Goal: Contribute content: Contribute content

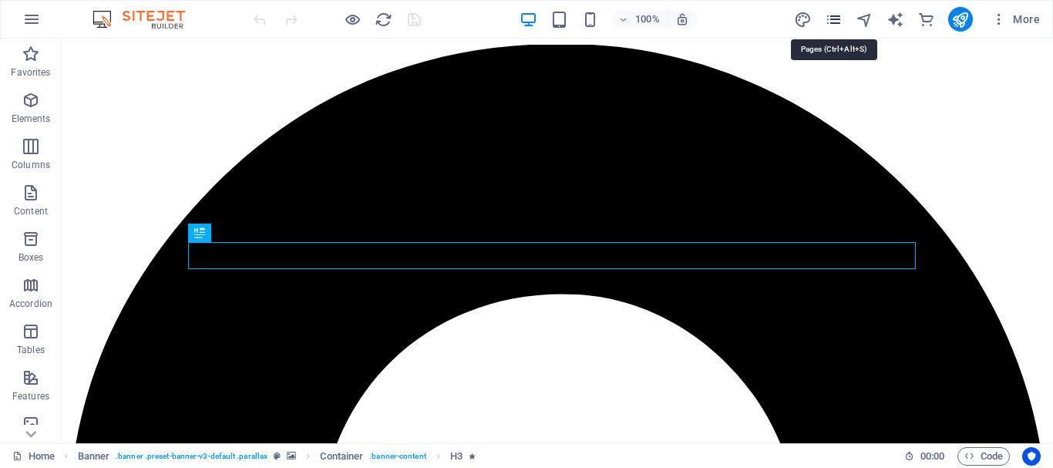
click at [832, 20] on icon "pages" at bounding box center [834, 20] width 18 height 18
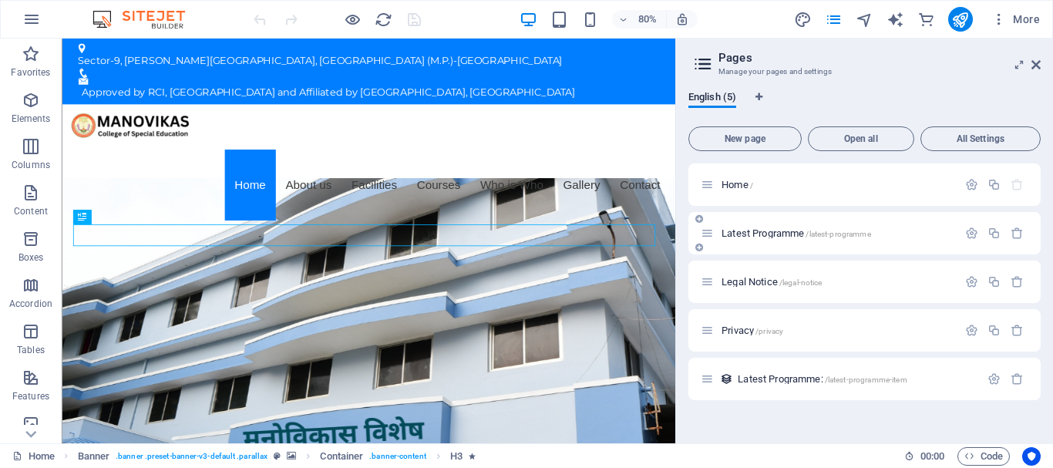
click at [756, 234] on span "Latest Programme /latest-programme" at bounding box center [797, 233] width 150 height 12
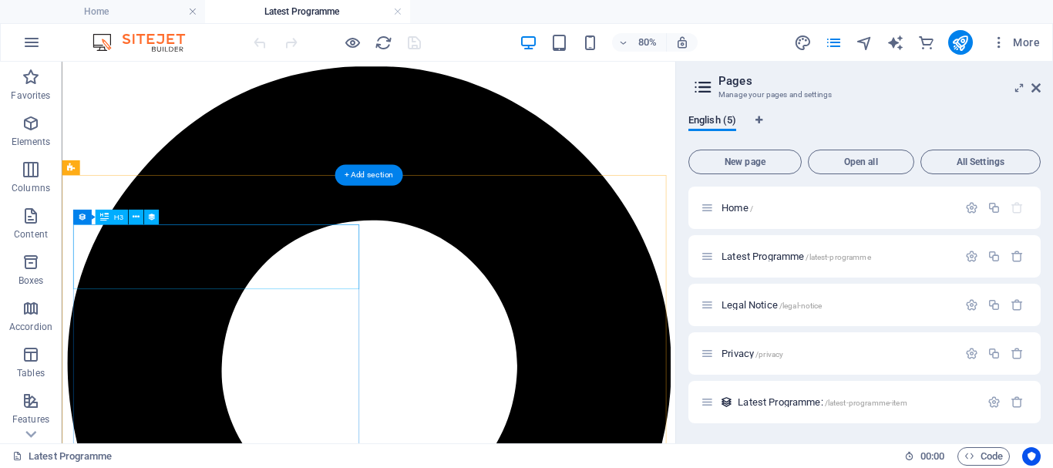
drag, startPoint x: 234, startPoint y: 290, endPoint x: 262, endPoint y: 306, distance: 32.8
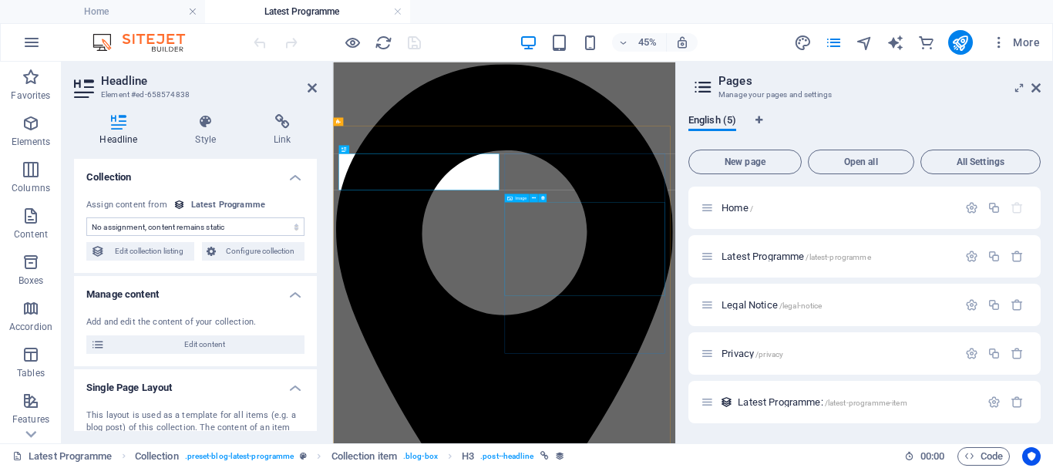
select select "name"
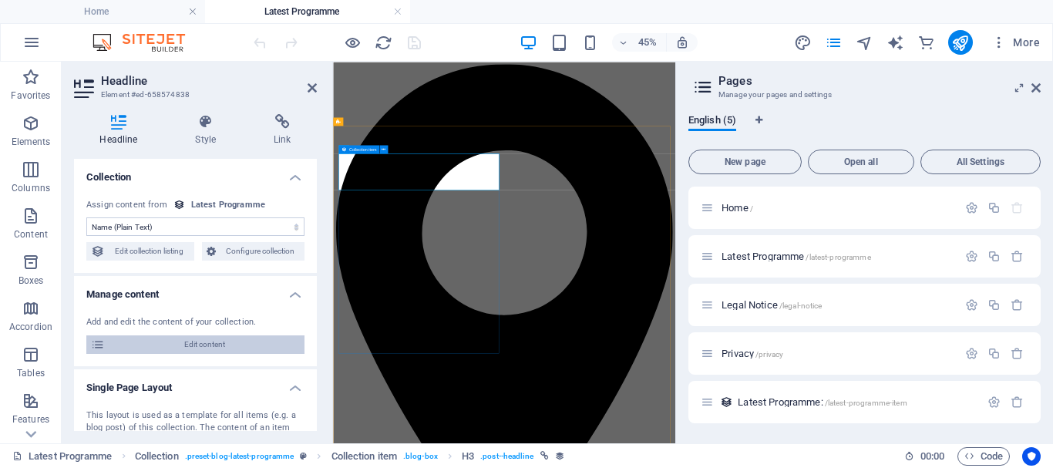
click at [185, 343] on span "Edit content" at bounding box center [205, 344] width 190 height 19
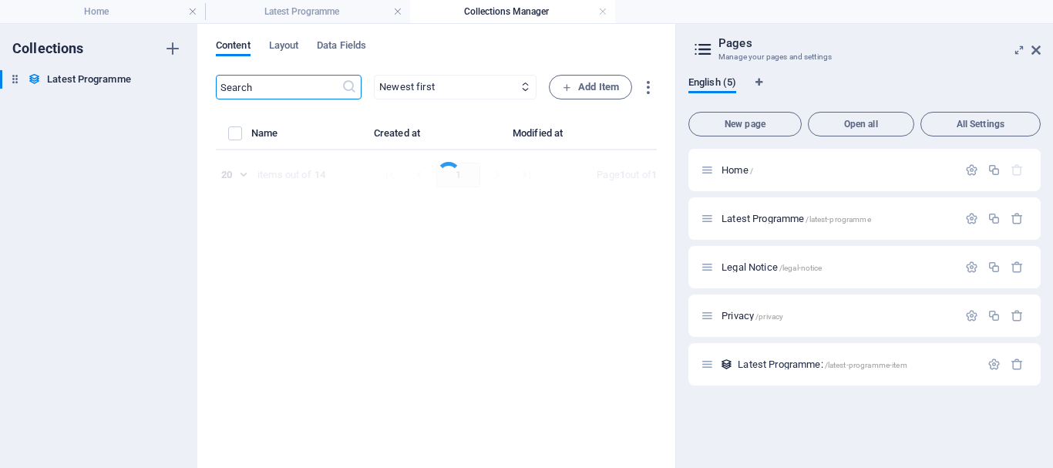
select select "Category 1"
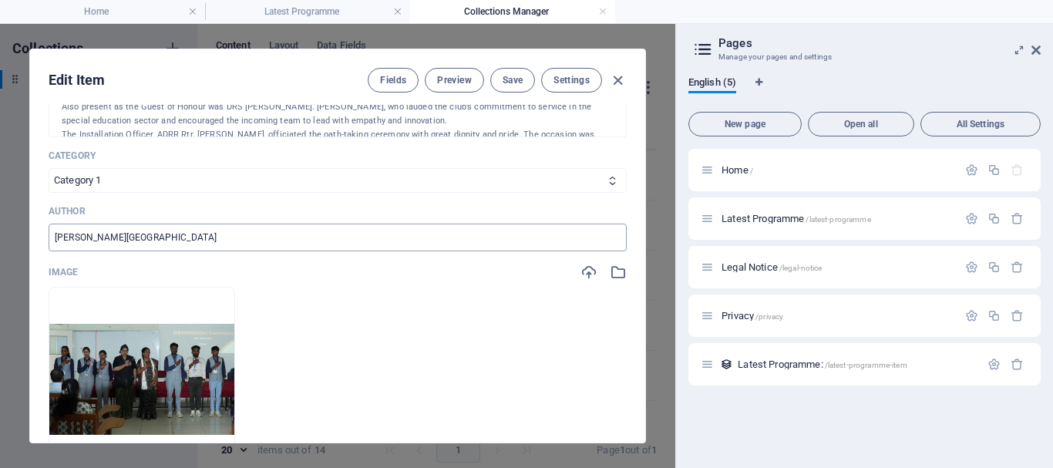
scroll to position [463, 0]
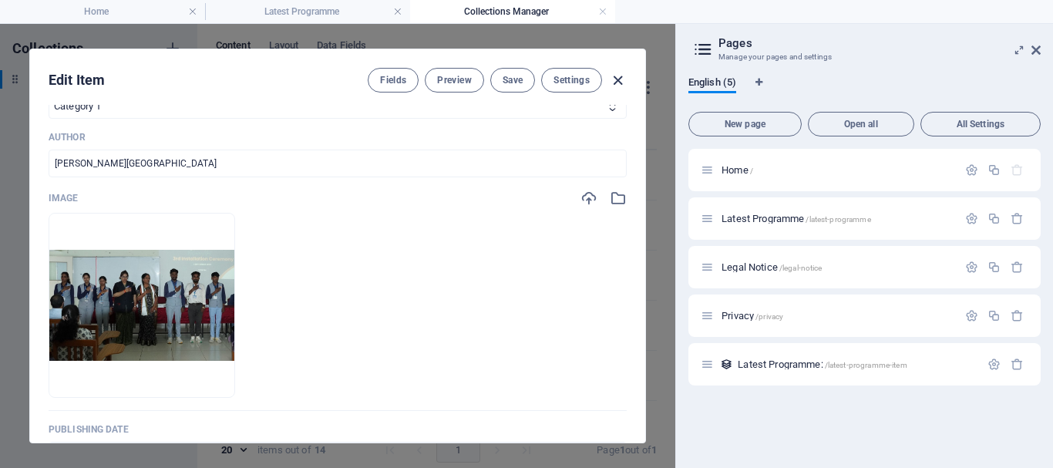
click at [616, 79] on icon "button" at bounding box center [618, 81] width 18 height 18
type input "[DATE]"
type input "[PERSON_NAME]-rotaract"
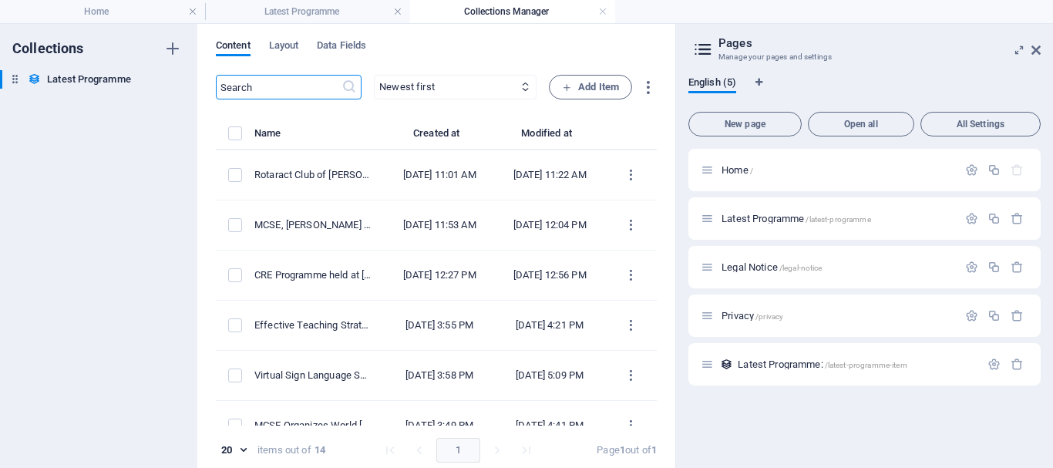
scroll to position [371, 0]
click at [1036, 49] on icon at bounding box center [1036, 50] width 9 height 12
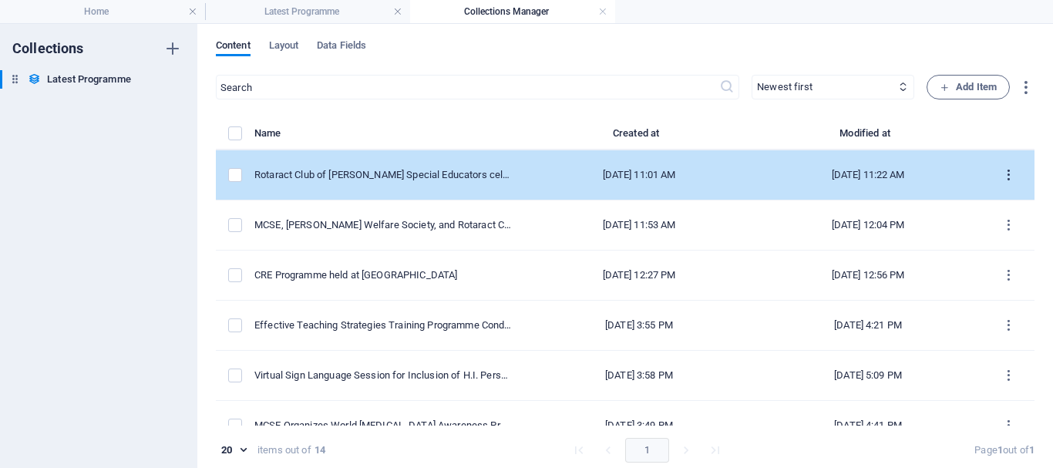
click at [1002, 177] on icon "items list" at bounding box center [1009, 175] width 15 height 15
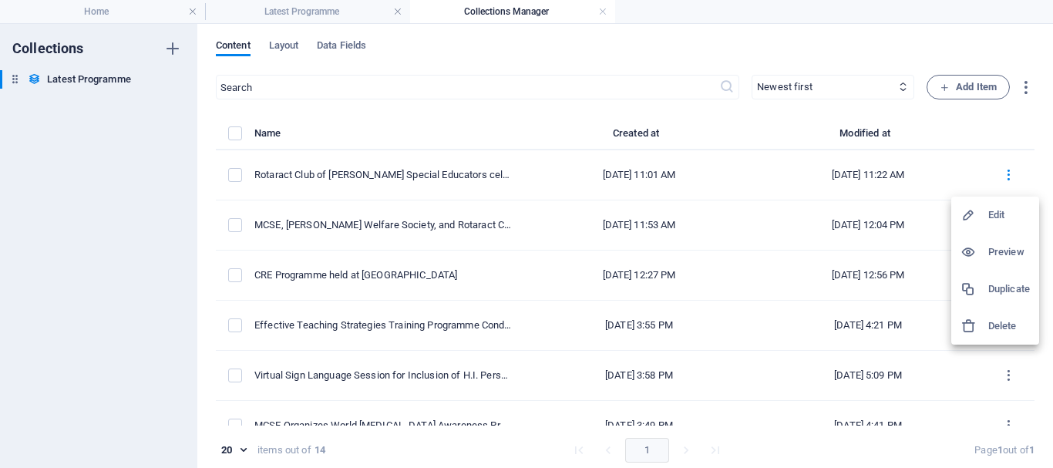
click at [1006, 290] on h6 "Duplicate" at bounding box center [1010, 289] width 42 height 19
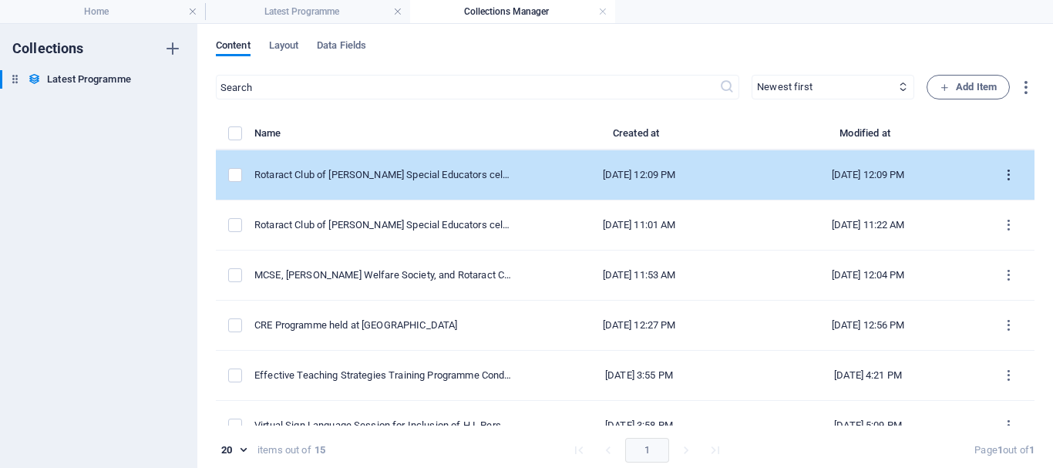
click at [1004, 173] on icon "items list" at bounding box center [1009, 175] width 15 height 15
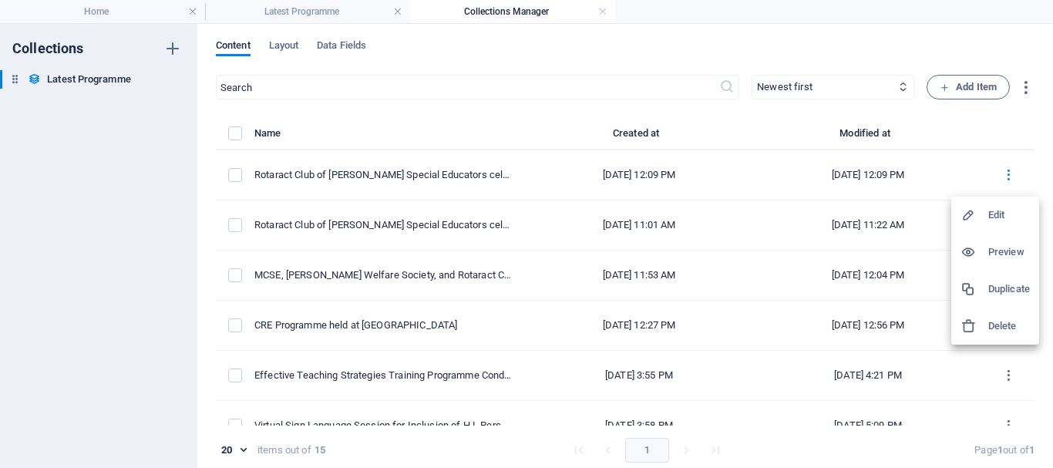
click at [986, 216] on div at bounding box center [975, 214] width 28 height 15
select select "Category 1"
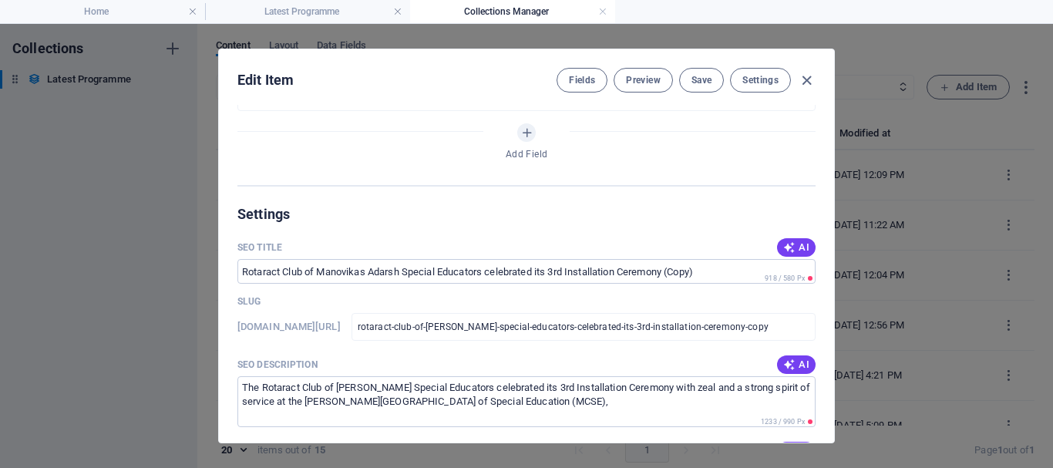
scroll to position [628, 0]
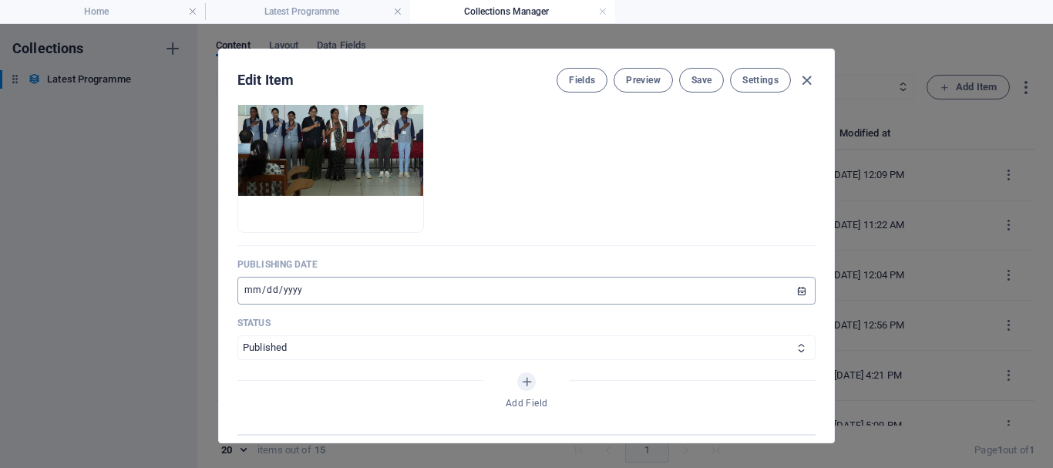
click at [319, 293] on input "[DATE]" at bounding box center [527, 291] width 578 height 28
type input "[DATE]"
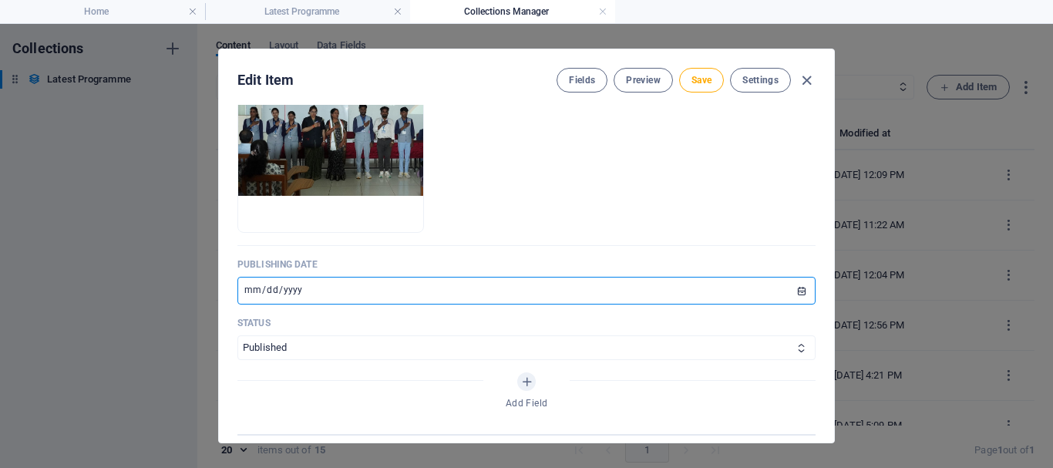
type input "[DATE]"
click at [672, 223] on ul "Drop files here to upload them instantly" at bounding box center [527, 140] width 578 height 185
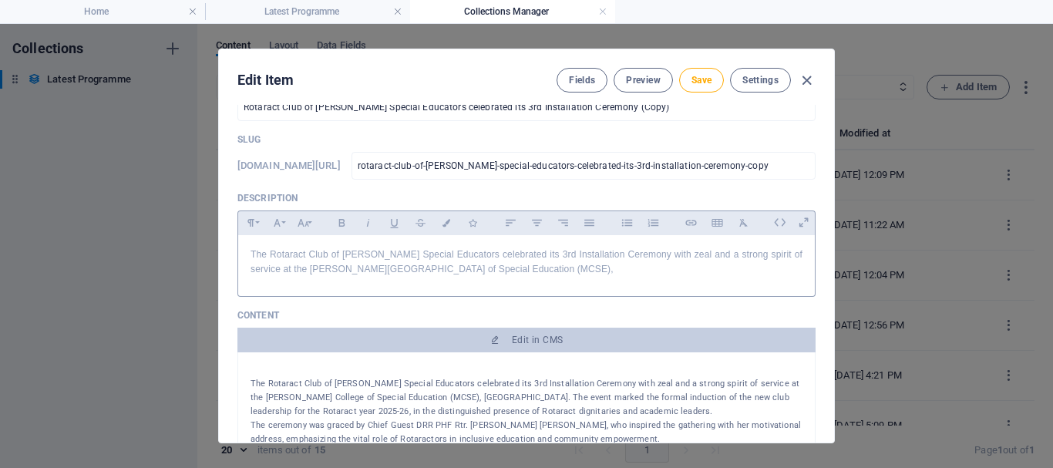
scroll to position [0, 0]
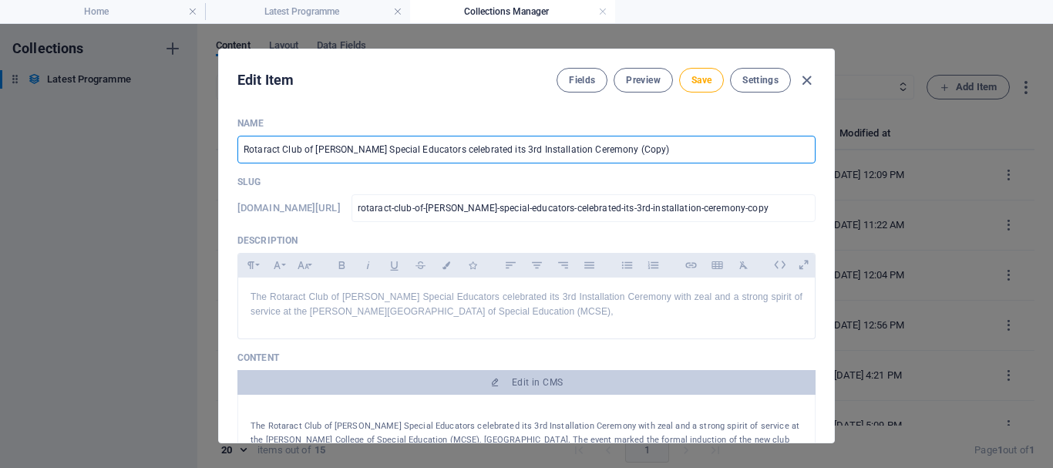
click at [382, 153] on input "Rotaract Club of [PERSON_NAME] Special Educators celebrated its 3rd Installatio…" at bounding box center [527, 150] width 578 height 28
paste input "Together We Shine": [PERSON_NAME] College of Special Education Leads Awareness …"
type input "Together We Shine": [PERSON_NAME] College of Special Education Leads Awareness …"
type input "together-we-shine-[PERSON_NAME]-college-of-special-education-leads-awareness-ca…"
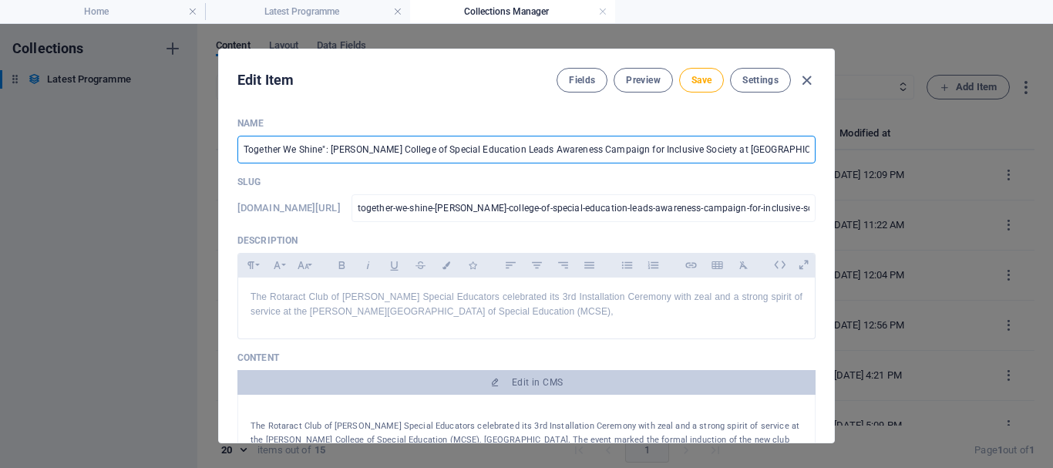
scroll to position [0, 1]
click at [340, 147] on input "Together We Shine": [PERSON_NAME] College of Special Education Leads Awareness …" at bounding box center [527, 150] width 578 height 28
type input "Together We Shine": MCanovikas College of Special Education Leads Awareness Cam…"
type input "together-we-shine-mcanovikas-college-of-special-education-leads-awareness-campa…"
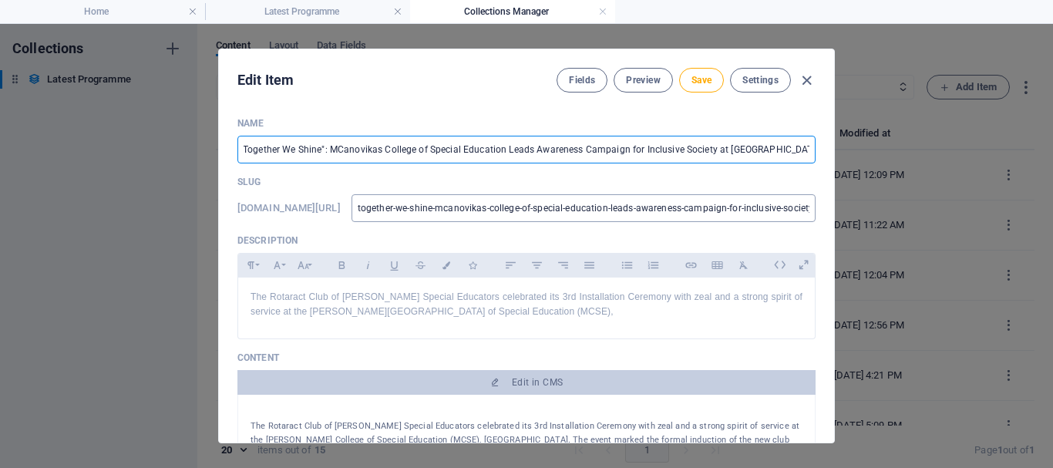
type input "Together We Shine": MCSanovikas College of Special Education Leads Awareness Ca…"
type input "together-we-shine-mcsanovikas-college-of-special-education-leads-awareness-camp…"
type input "Together We Shine": MCSEanovikas College of Special Education Leads Awareness C…"
type input "together-we-shine-mcseanovikas-college-of-special-education-leads-awareness-cam…"
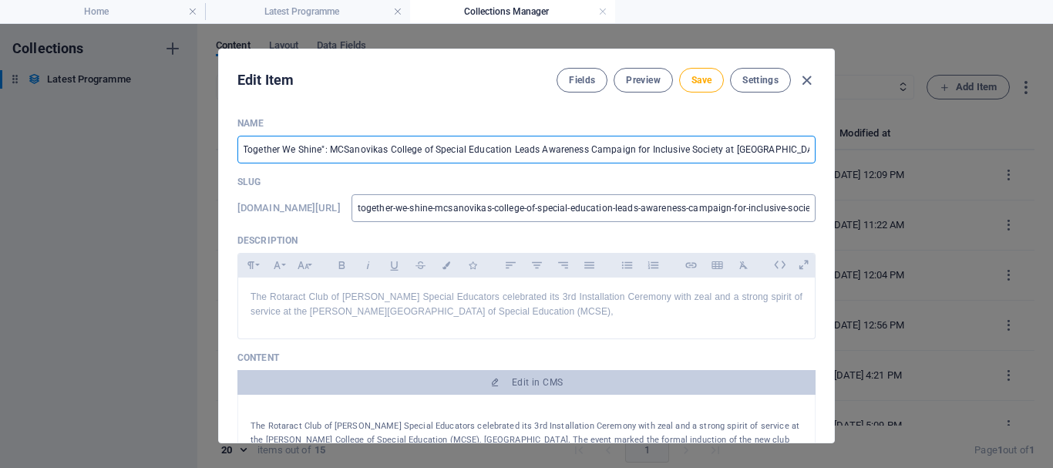
type input "together-we-shine-mcseanovikas-college-of-special-education-leads-awareness-cam…"
type input "Together We Shine": [PERSON_NAME] College of Special Education Leads Awareness …"
type input "together-we-shine-mcsenovikas-college-of-special-education-leads-awareness-camp…"
type input "Together We Shine": MCSEvikas College of Special Education Leads Awareness Camp…"
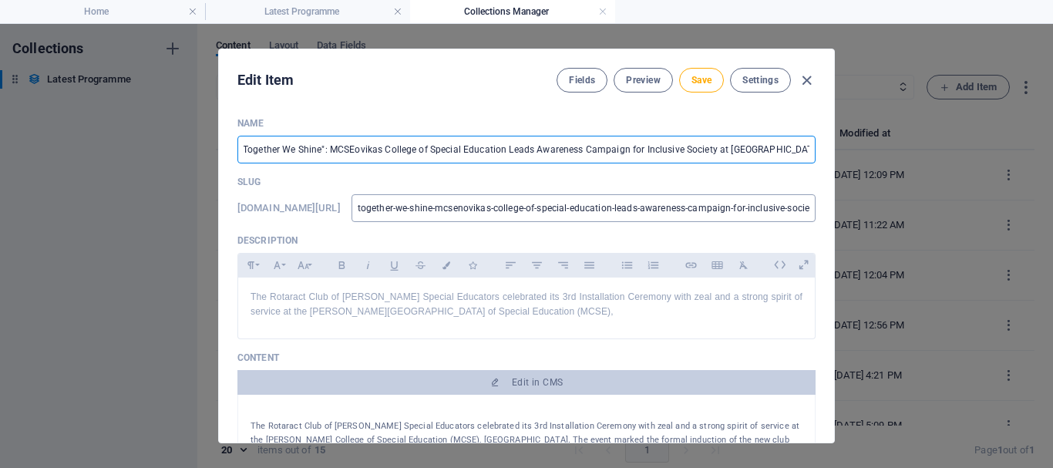
type input "together-we-shine-mcsevikas-college-of-special-education-leads-awareness-campai…"
type input "Together We Shine": MCSEollege of Special Education Leads Awareness Campaign fo…"
type input "together-we-shine-mcseollege-of-special-education-leads-awareness-campaign-for-…"
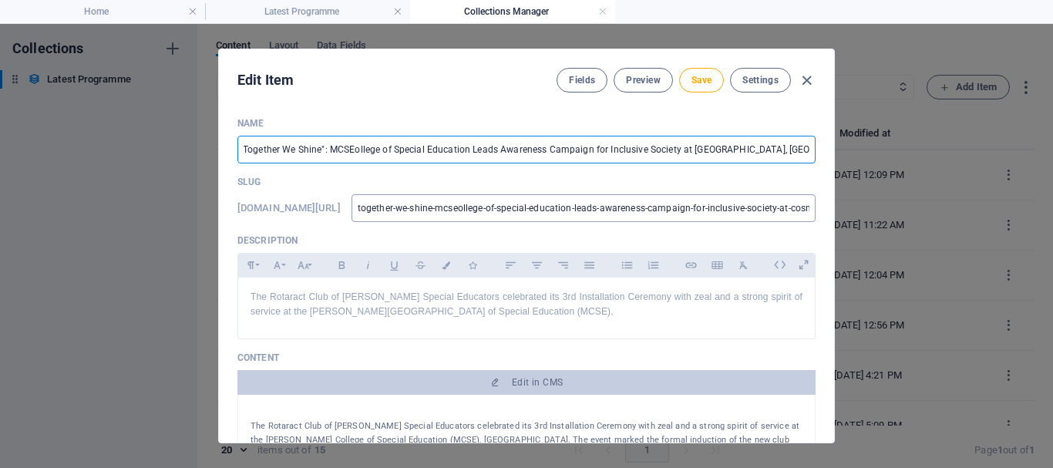
scroll to position [0, 0]
type input "Together We Shine": MCSElege of Special Education Leads Awareness Campaign for …"
type input "together-we-shine-mcselege-of-special-education-leads-awareness-campaign-for-in…"
type input "Together We Shine": MCSEge of Special Education Leads Awareness Campaign for In…"
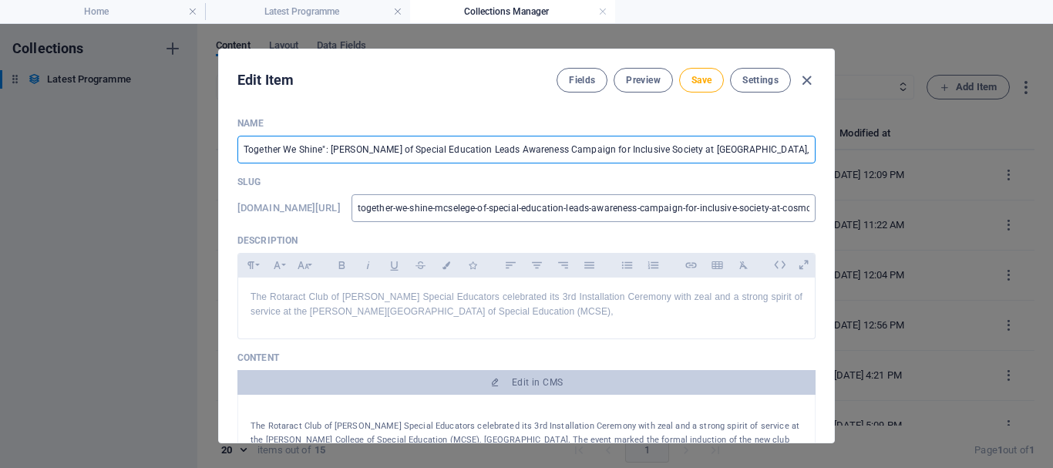
type input "together-we-shine-mcsege-of-special-education-leads-awareness-campaign-for-incl…"
type input "Together We Shine": MCSE of Special Education Leads Awareness Campaign for Incl…"
type input "together-we-shine-mcse-of-special-education-leads-awareness-campaign-for-inclus…"
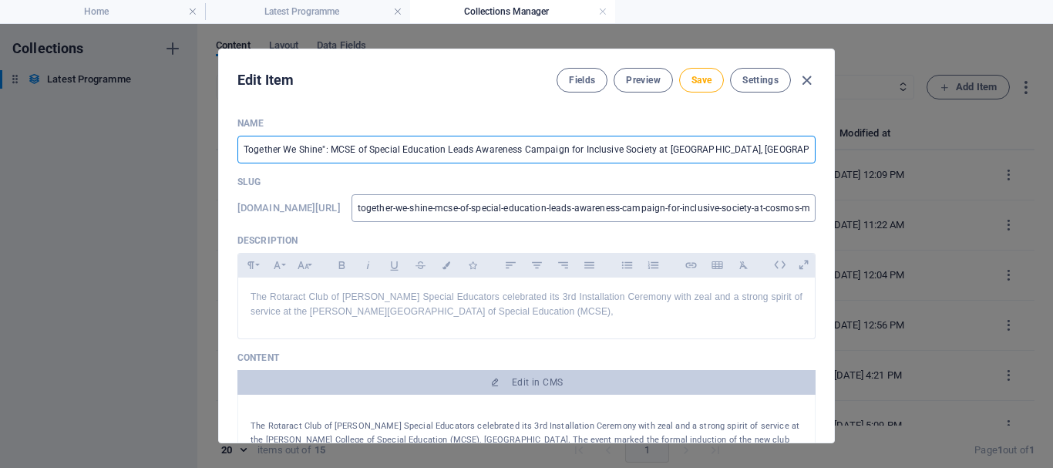
type input "Together We Shine": MCSEof Special Education Leads Awareness Campaign for Inclu…"
type input "together-we-shine-mcseof-special-education-leads-awareness-campaign-for-inclusi…"
type input "Together We Shine": MCSEf Special Education Leads Awareness Campaign for Inclus…"
type input "together-we-shine-mcsef-special-education-leads-awareness-campaign-for-inclusiv…"
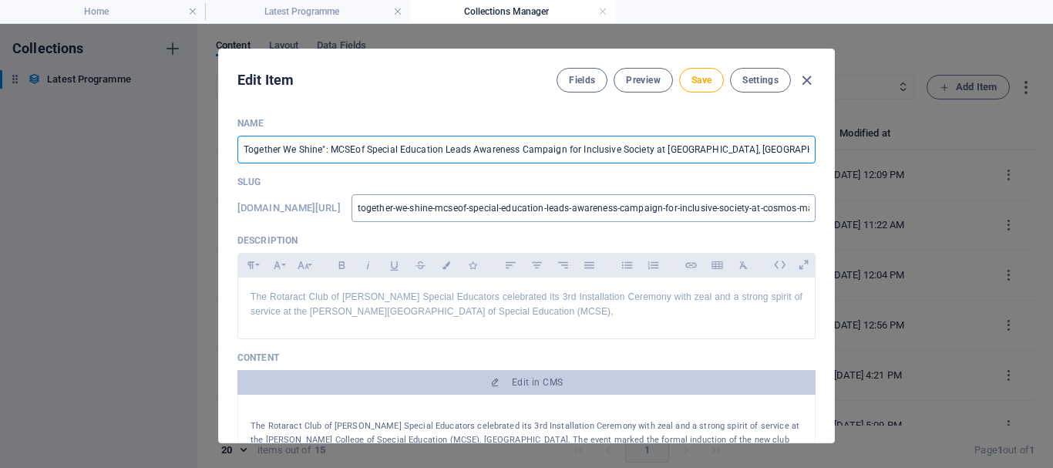
type input "together-we-shine-mcsef-special-education-leads-awareness-campaign-for-inclusiv…"
type input "Together We Shine": MCSE Special Education Leads Awareness Campaign for Inclusi…"
type input "together-we-shine-mcse-special-education-leads-awareness-campaign-for-inclusive…"
type input "Together We Shine": MCSESpecial Education Leads Awareness Campaign for Inclusiv…"
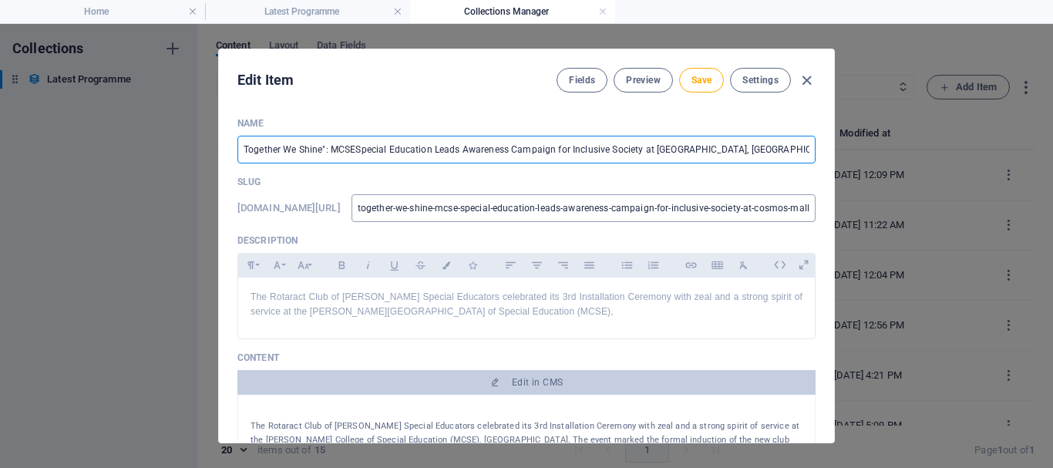
type input "together-we-shine-mcsespecial-education-leads-awareness-campaign-for-inclusive-…"
type input "Together We Shine": MCSEpecial Education Leads Awareness Campaign for Inclusive…"
type input "together-we-shine-mcsepecial-education-leads-awareness-campaign-for-inclusive-s…"
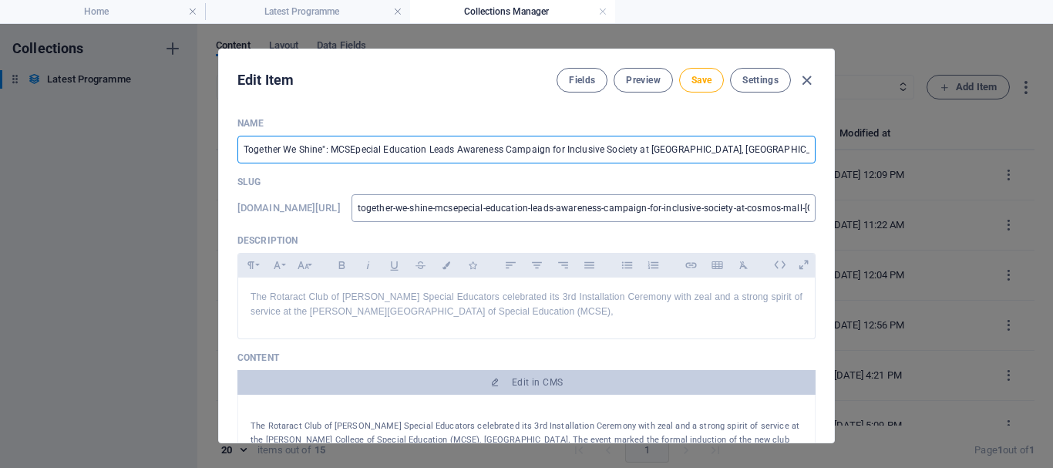
type input "Together We Shine": MCSEecial Education Leads Awareness Campaign for Inclusive …"
type input "together-we-shine-mcseecial-education-leads-awareness-campaign-for-inclusive-so…"
type input "Together We Shine": MCSEcial Education Leads Awareness Campaign for Inclusive S…"
type input "together-we-shine-mcsecial-education-leads-awareness-campaign-for-inclusive-soc…"
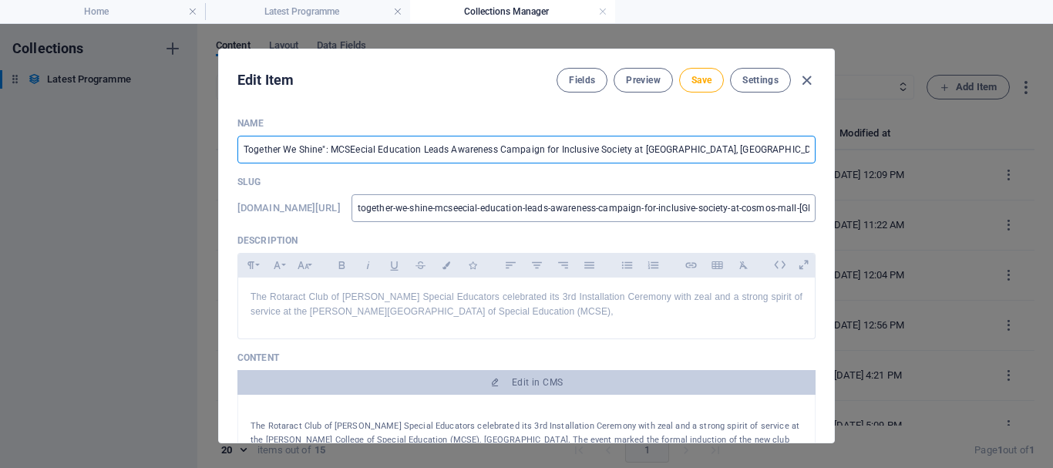
type input "together-we-shine-mcsecial-education-leads-awareness-campaign-for-inclusive-soc…"
type input "Together We Shine": MCSEal Education Leads Awareness Campaign for Inclusive Soc…"
type input "together-we-shine-mcseal-education-leads-awareness-campaign-for-inclusive-socie…"
type input "Together We Shine": MCSEl Education Leads Awareness Campaign for Inclusive Soci…"
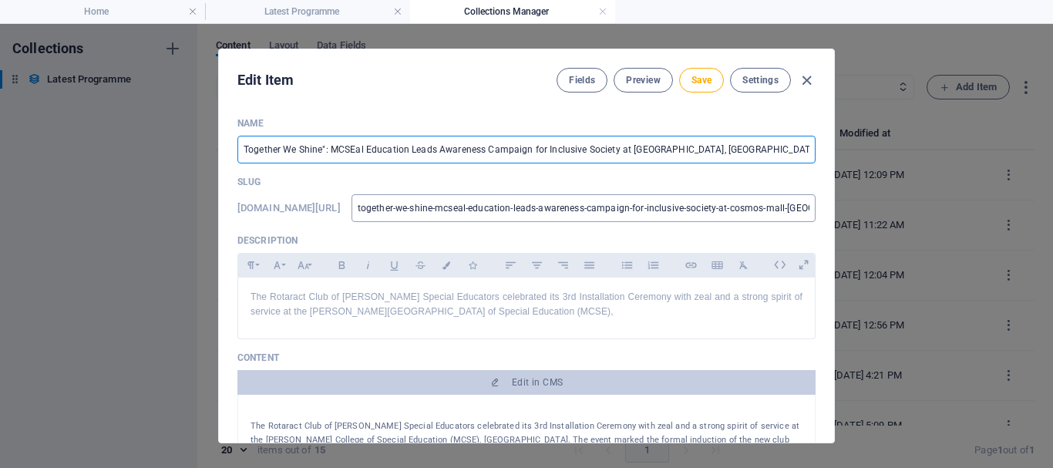
type input "together-we-shine-mcsel-education-leads-awareness-campaign-for-inclusive-societ…"
type input "Together We Shine": MCSEEducation Leads Awareness Campaign for Inclusive Societ…"
type input "together-we-shine-mcseeducation-leads-awareness-campaign-for-inclusive-society-…"
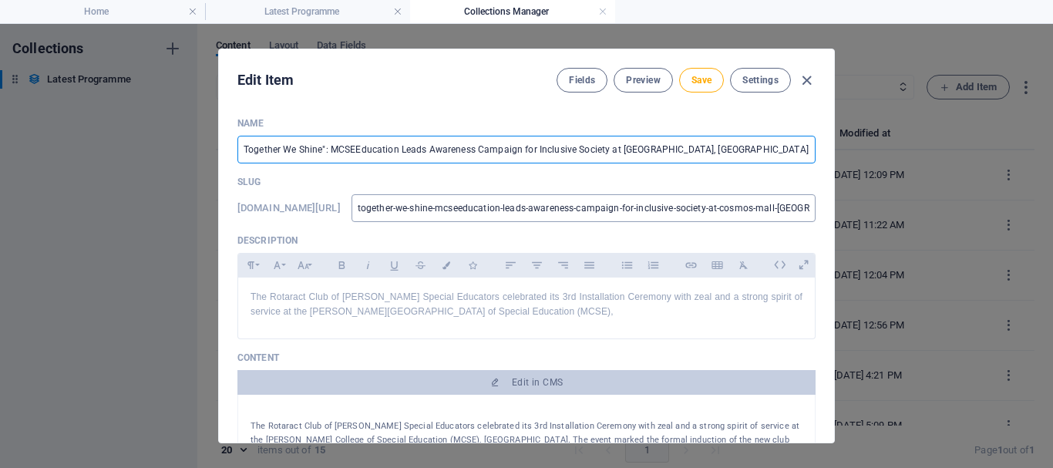
type input "Together We Shine": MCSEducation Leads Awareness Campaign for Inclusive Society…"
type input "together-we-shine-mcseducation-leads-awareness-campaign-for-inclusive-society-a…"
type input "Together We Shine": MCSEucation Leads Awareness Campaign for Inclusive Society …"
type input "together-we-shine-mcseucation-leads-awareness-campaign-for-inclusive-society-at…"
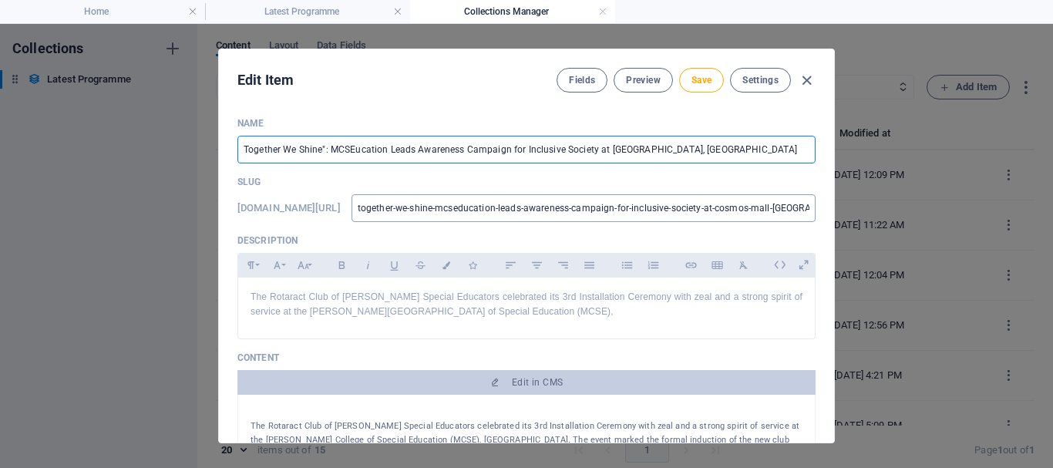
type input "together-we-shine-mcseucation-leads-awareness-campaign-for-inclusive-society-at…"
type input "Together We Shine": MCSEcation Leads Awareness Campaign for Inclusive Society a…"
type input "together-we-shine-mcsecation-leads-awareness-campaign-for-inclusive-society-at-…"
type input "Together We Shine": MCSEation Leads Awareness Campaign for Inclusive Society at…"
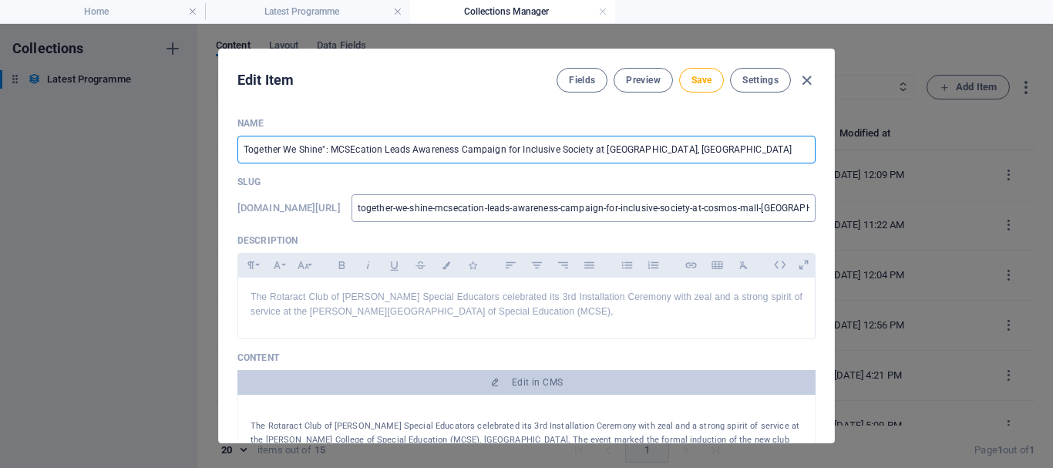
type input "together-we-shine-mcseation-leads-awareness-campaign-for-inclusive-society-at-c…"
type input "Together We Shine": MCSEtion Leads Awareness Campaign for Inclusive Society at …"
type input "together-we-shine-mcsetion-leads-awareness-campaign-for-inclusive-society-at-co…"
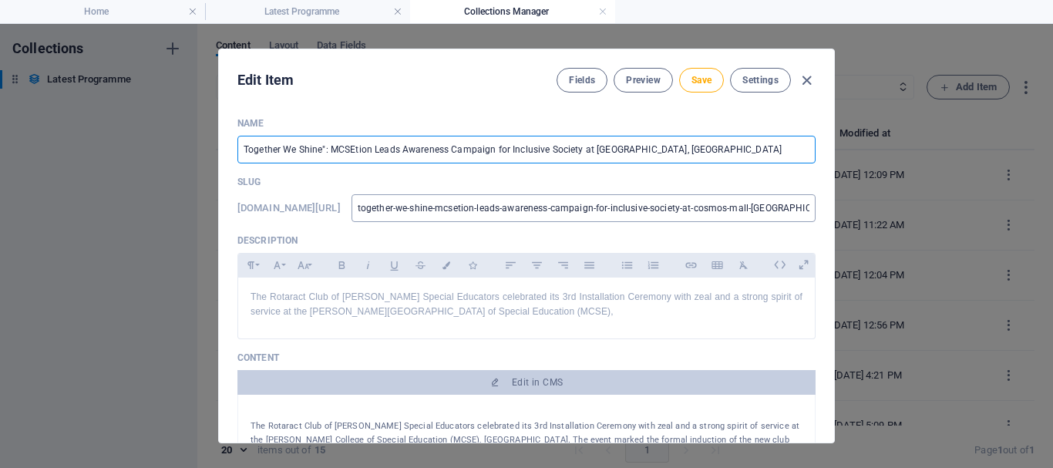
type input "Together We Shine": MCSEion Leads Awareness Campaign for Inclusive Society at […"
type input "together-we-shine-mcseion-leads-awareness-campaign-for-inclusive-society-at-cos…"
type input "Together We Shine": [PERSON_NAME] Leads Awareness Campaign for Inclusive Societ…"
type input "together-we-shine-[PERSON_NAME]-leads-awareness-campaign-for-inclusive-society-…"
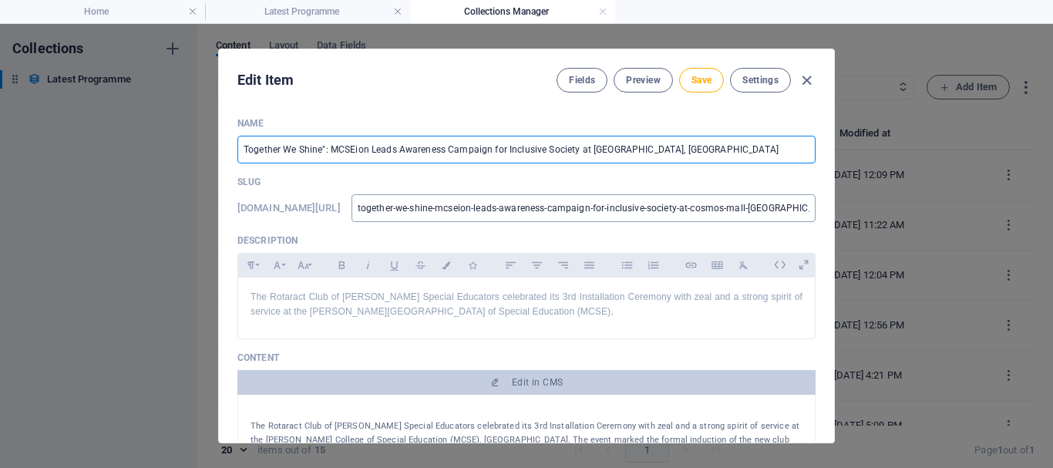
type input "together-we-shine-[PERSON_NAME]-leads-awareness-campaign-for-inclusive-society-…"
type input "Together We Shine": [PERSON_NAME] Leads Awareness Campaign for Inclusive Societ…"
type input "together-we-shine-mcsen-leads-awareness-campaign-for-inclusive-society-at-cosmo…"
type input "Together We Shine": MCSE Leads Awareness Campaign for Inclusive Society at [GEO…"
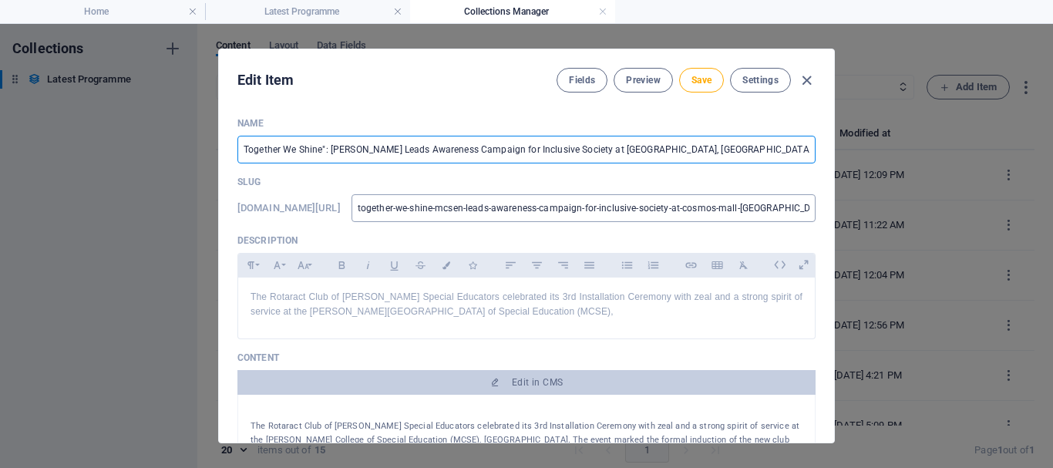
type input "together-we-shine-mcse-leads-awareness-campaign-for-inclusive-society-at-cosmos…"
type input "Together We Shine": MCSE Leads Awareness Campaign for Inclusive Society at [GEO…"
click at [464, 207] on input "together-we-shine-mcse-leads-awareness-campaign-for-inclusive-society-at-cosmos…" at bounding box center [584, 208] width 464 height 28
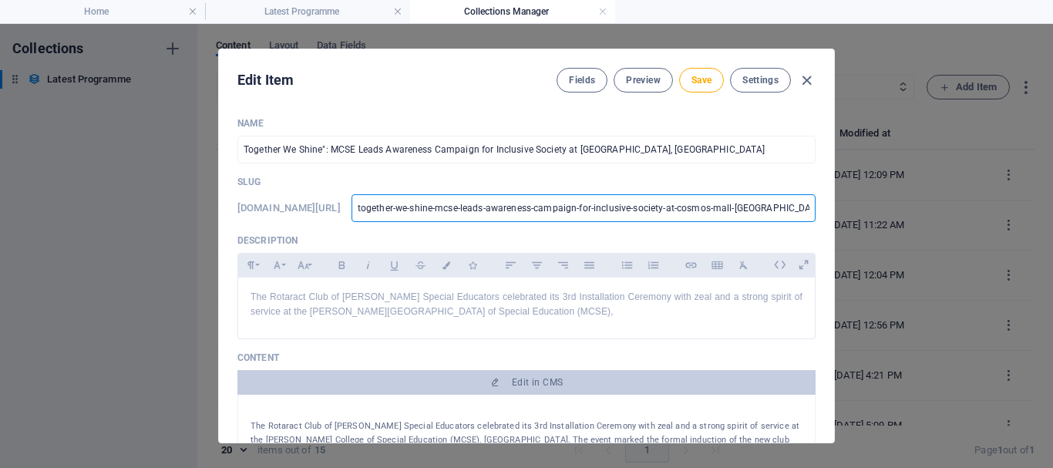
scroll to position [0, 47]
type input "t"
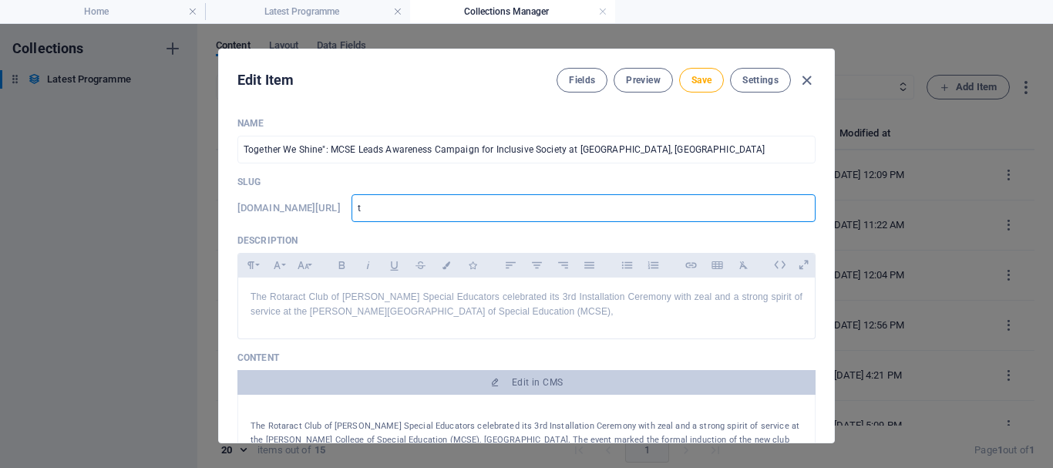
scroll to position [0, 0]
type input "to"
type input "tog"
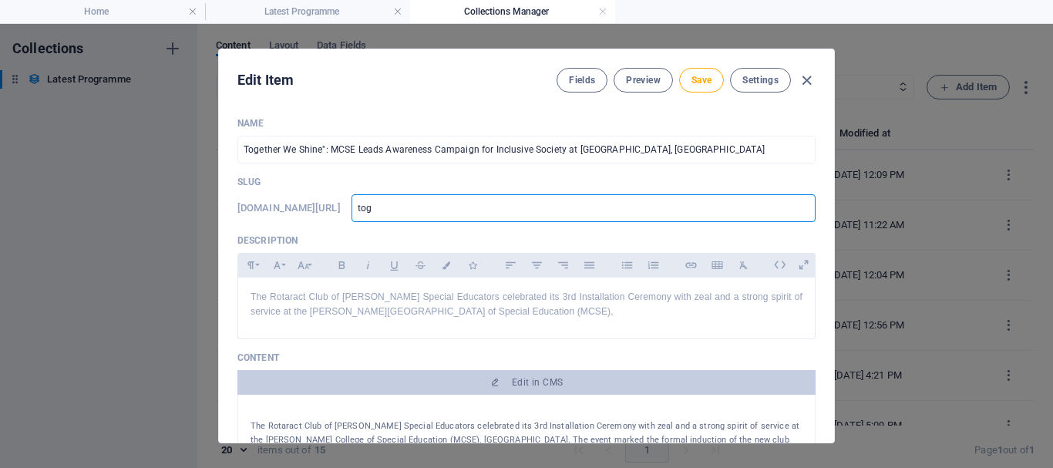
type input "toge"
type input "toget"
type input "togethe"
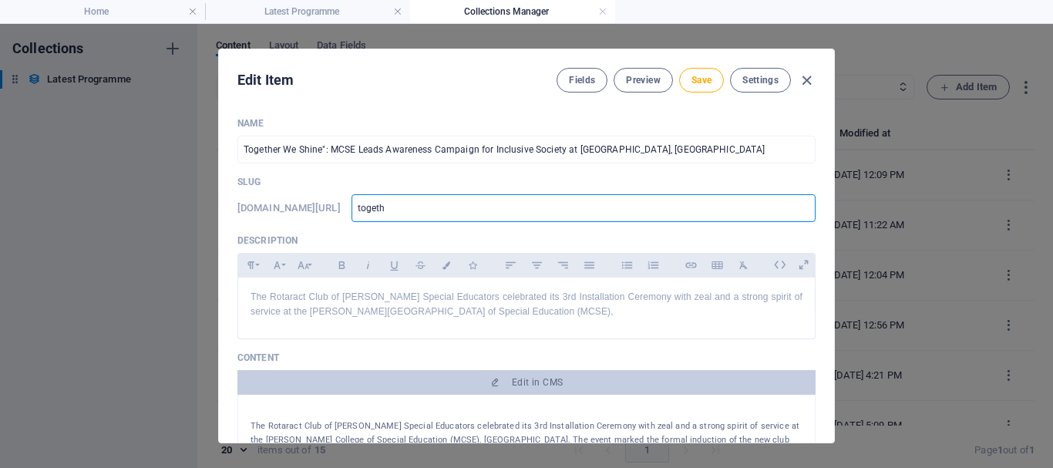
type input "togethe"
type input "together"
type input "together-"
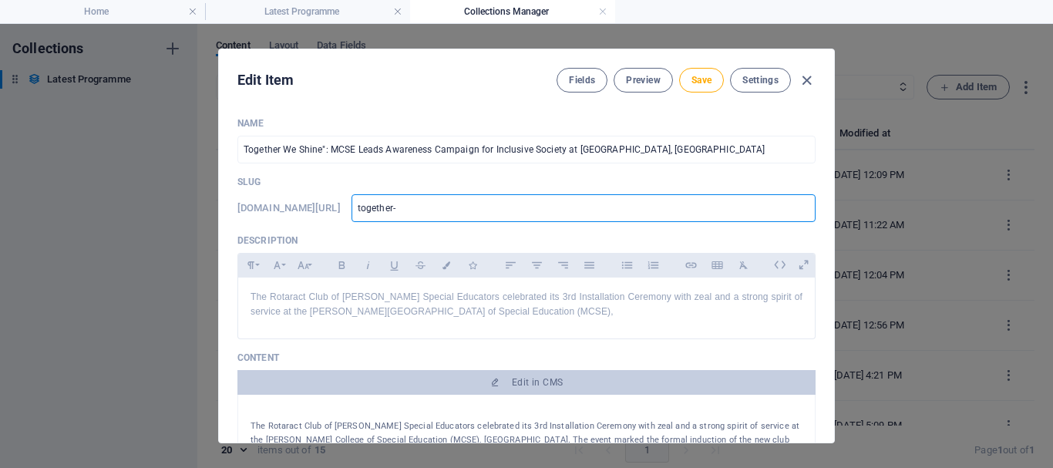
type input "together-w"
type input "together-we"
type input "together-we-"
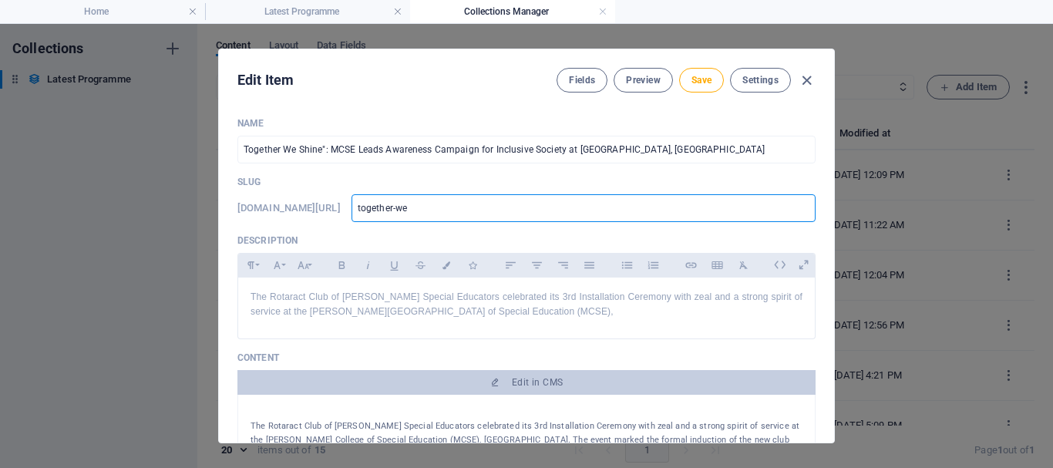
type input "together-we-"
type input "together-we-s"
type input "together-we-sh"
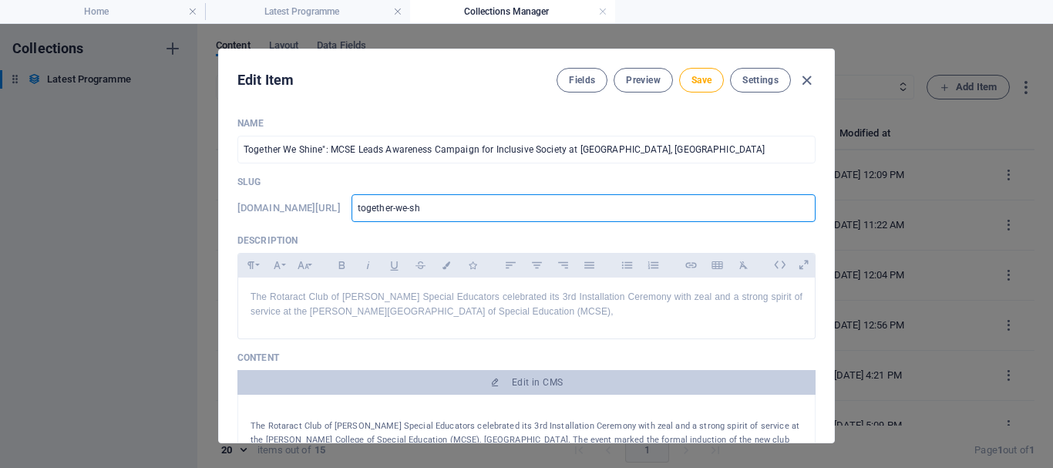
type input "together-we-shi"
type input "together-we-shin"
type input "together-we-shine"
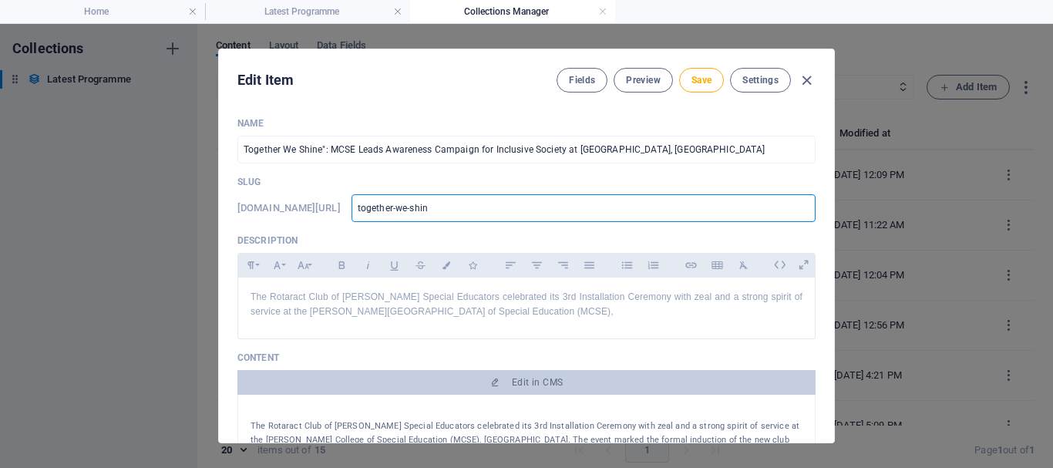
type input "together-we-shine"
click at [301, 309] on p "The Rotaract Club of [PERSON_NAME] Special Educators celebrated its 3rd Install…" at bounding box center [527, 304] width 552 height 29
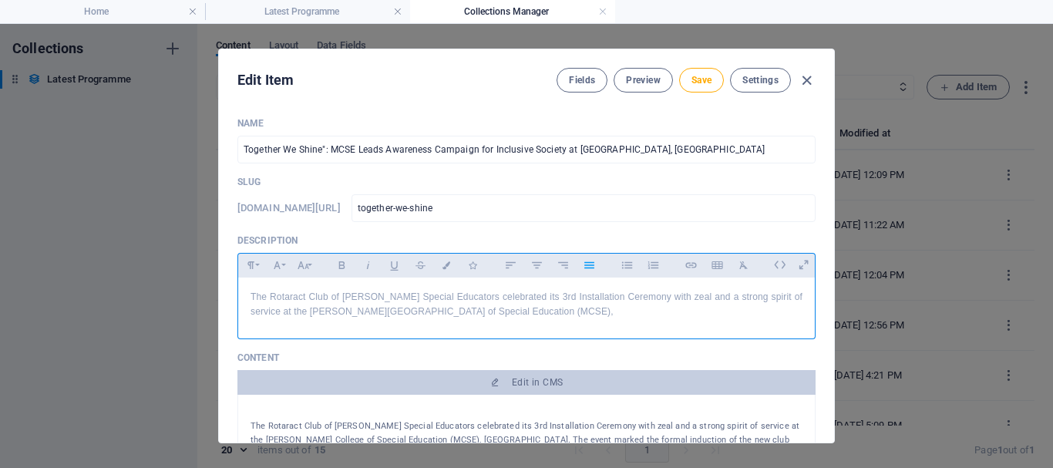
click at [453, 301] on p "The Rotaract Club of [PERSON_NAME] Special Educators celebrated its 3rd Install…" at bounding box center [527, 304] width 552 height 29
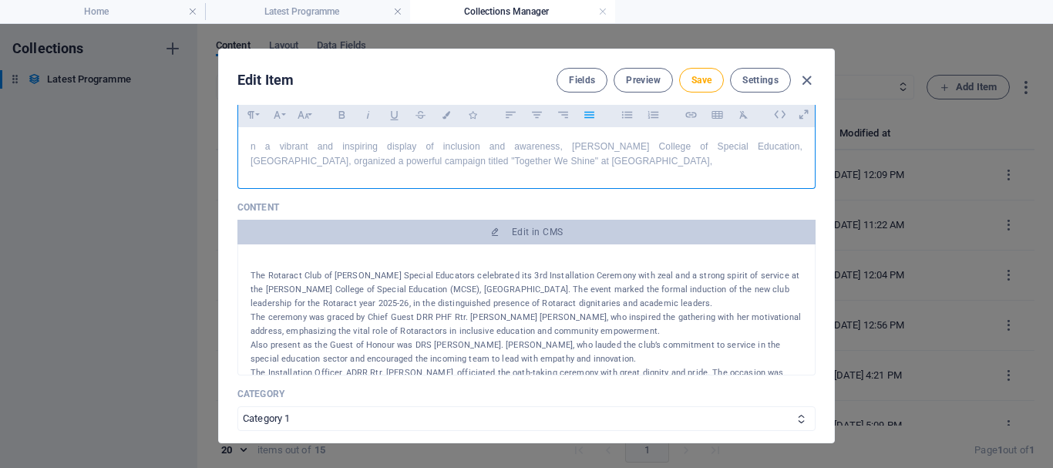
scroll to position [154, 0]
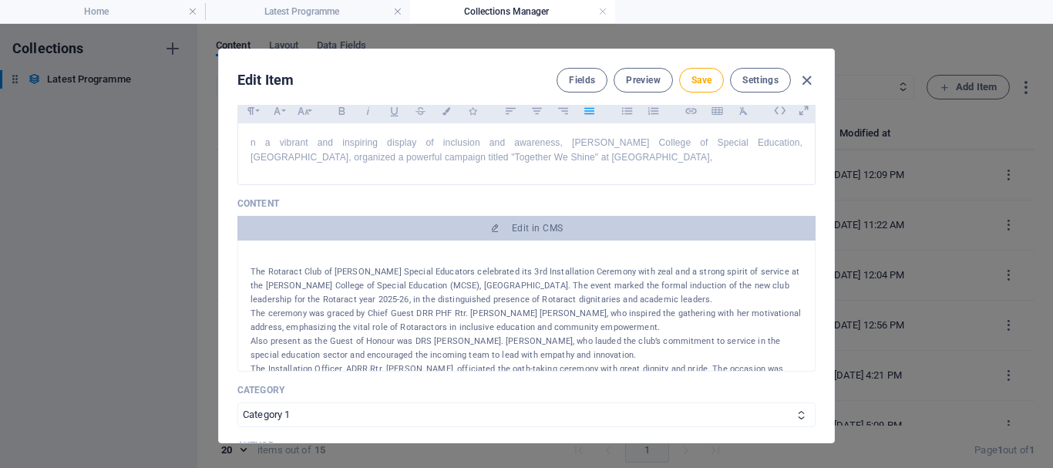
click at [520, 328] on p "The ceremony was graced by Chief Guest DRR PHF Rtr. [PERSON_NAME] [PERSON_NAME]…" at bounding box center [527, 321] width 552 height 28
click at [699, 82] on span "Save" at bounding box center [702, 80] width 20 height 12
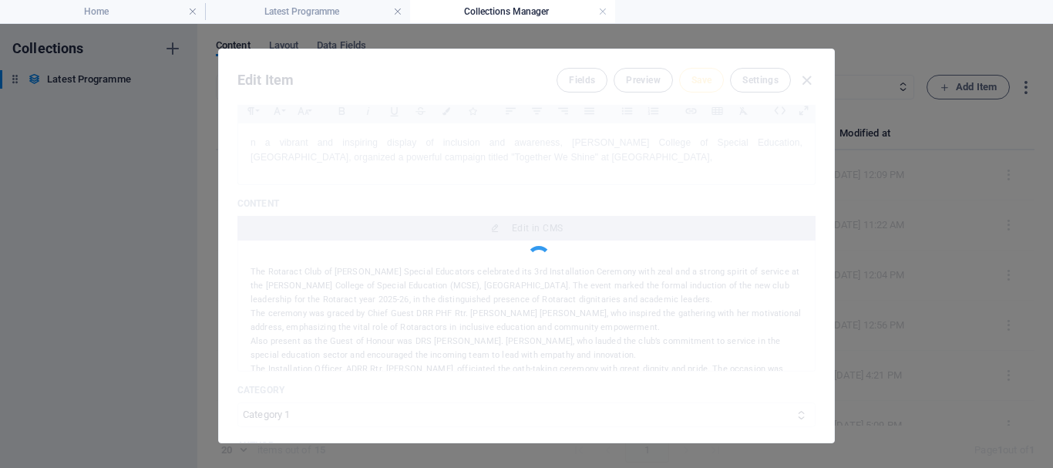
type input "together-we-shine"
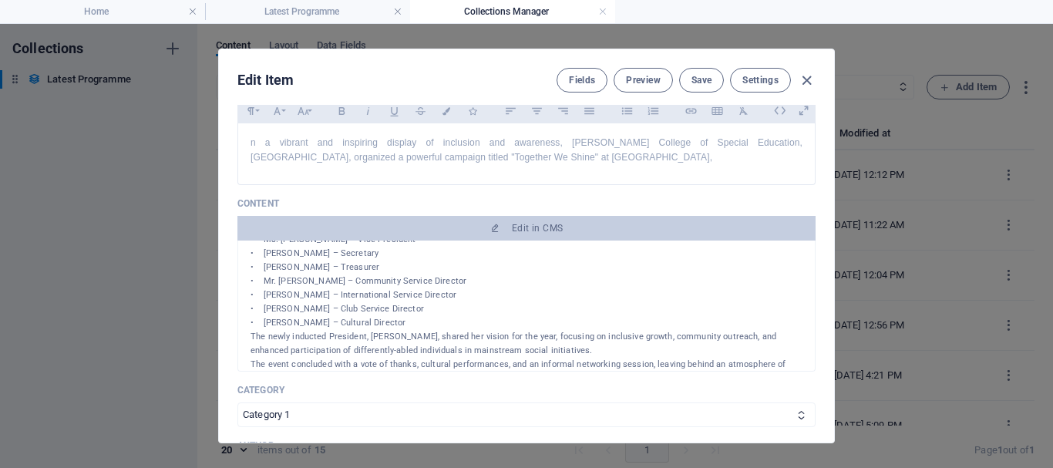
scroll to position [231, 0]
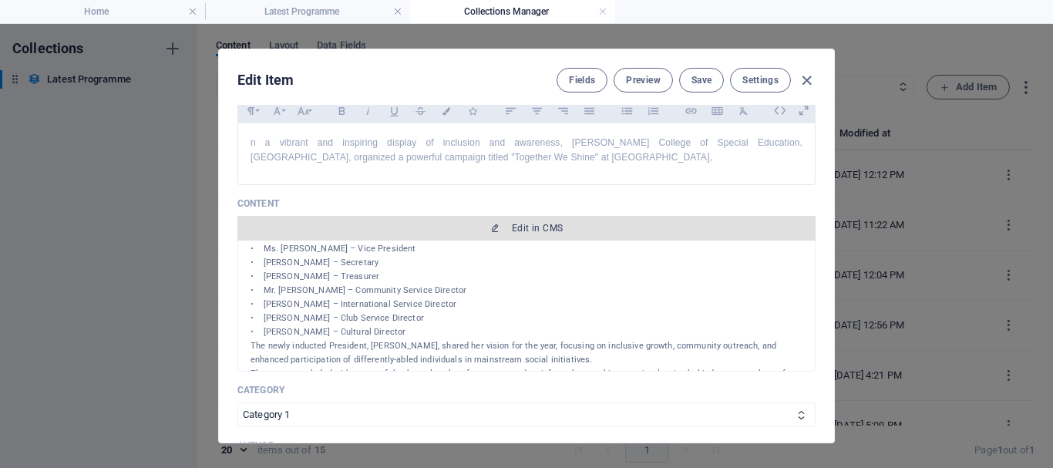
click at [545, 225] on span "Edit in CMS" at bounding box center [537, 228] width 51 height 12
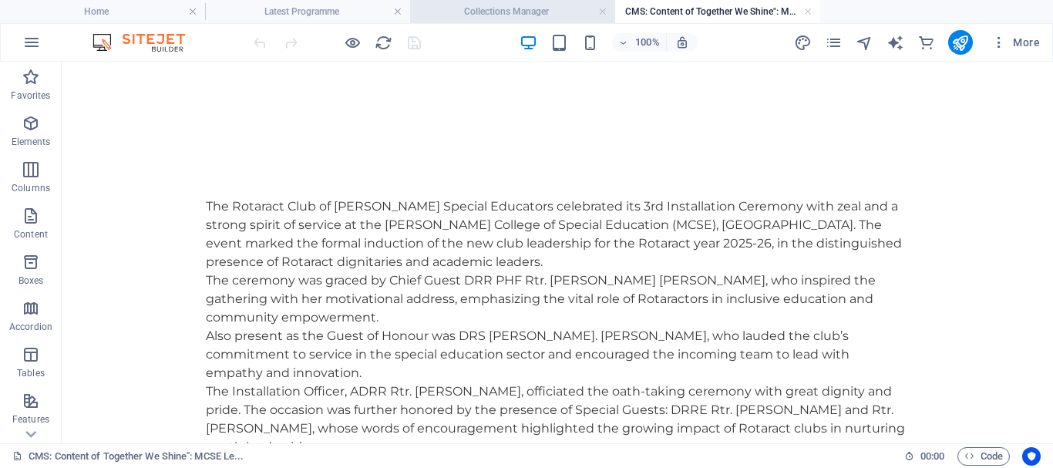
scroll to position [0, 0]
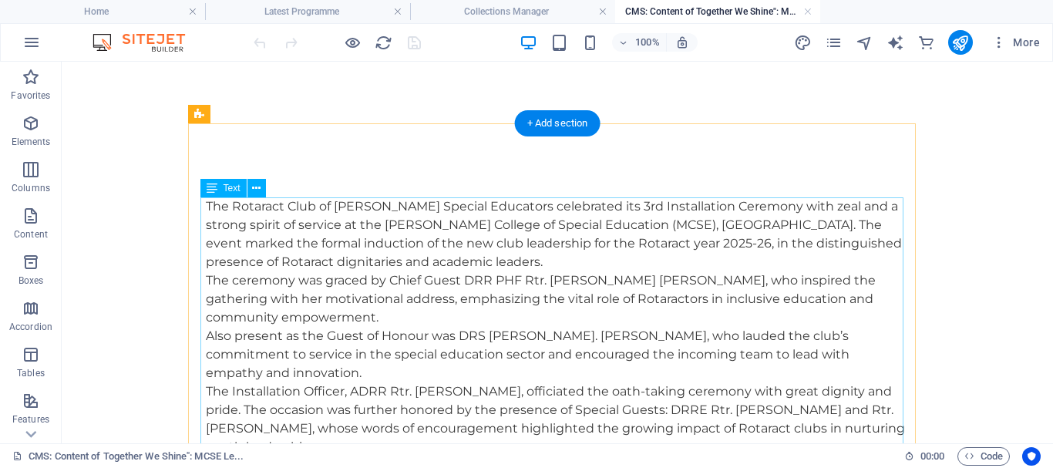
click at [267, 221] on div "The Rotaract Club of [PERSON_NAME] Special Educators celebrated its 3rd Install…" at bounding box center [557, 474] width 703 height 555
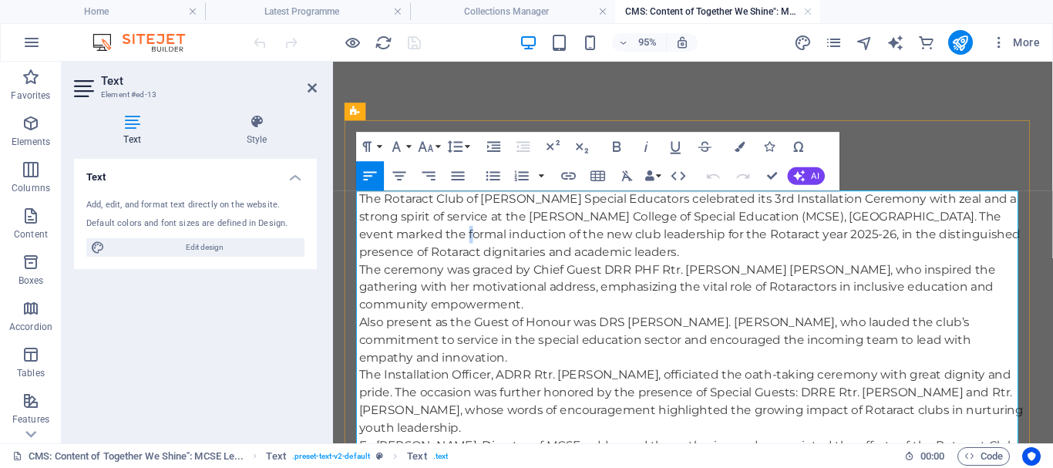
click at [439, 241] on p "The Rotaract Club of [PERSON_NAME] Special Educators celebrated its 3rd Install…" at bounding box center [712, 234] width 703 height 74
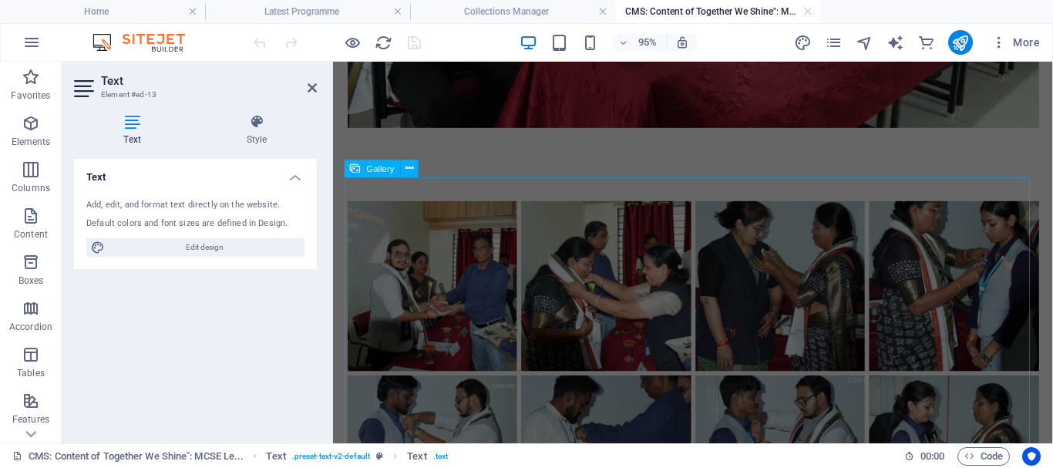
scroll to position [1080, 0]
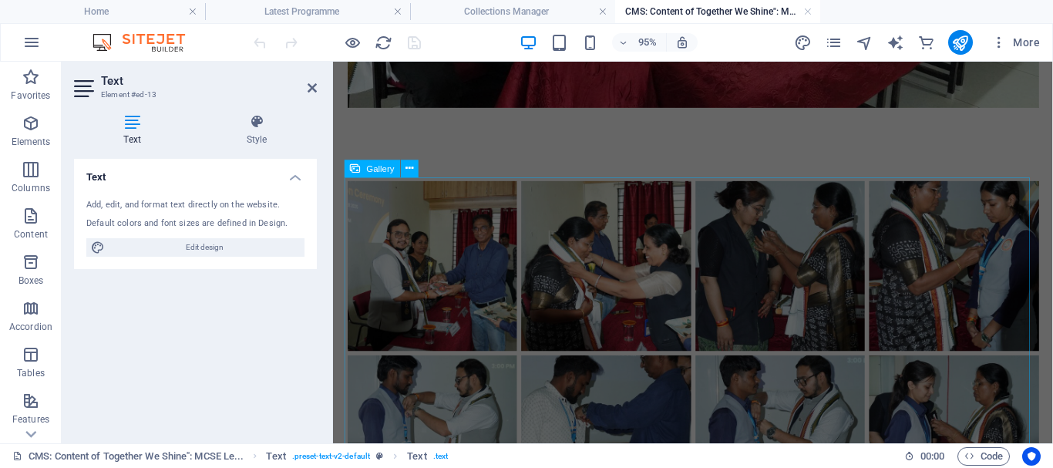
click at [377, 174] on div "Gallery" at bounding box center [373, 169] width 56 height 18
drag, startPoint x: 377, startPoint y: 174, endPoint x: 529, endPoint y: 138, distance: 156.2
click at [377, 174] on div "Gallery" at bounding box center [373, 169] width 56 height 18
select select "4"
select select "%"
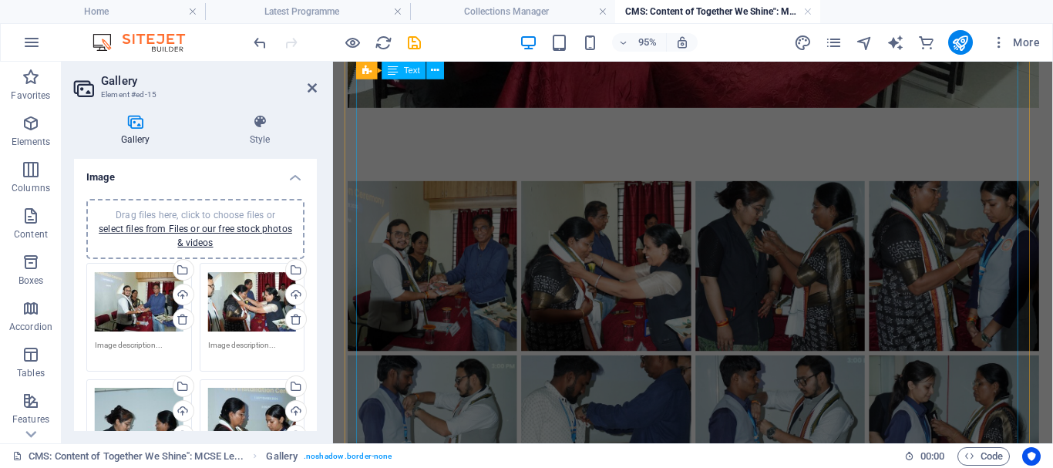
scroll to position [139, 0]
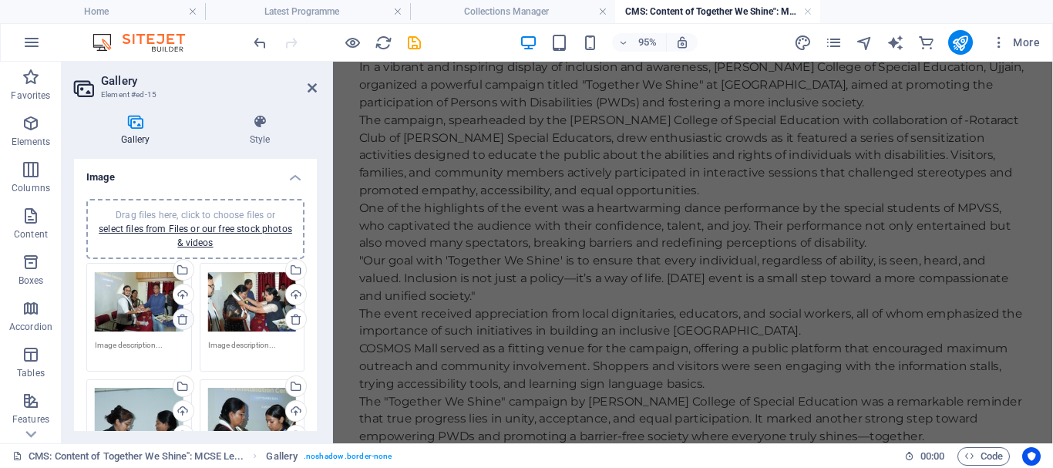
click at [181, 321] on icon at bounding box center [183, 319] width 12 height 12
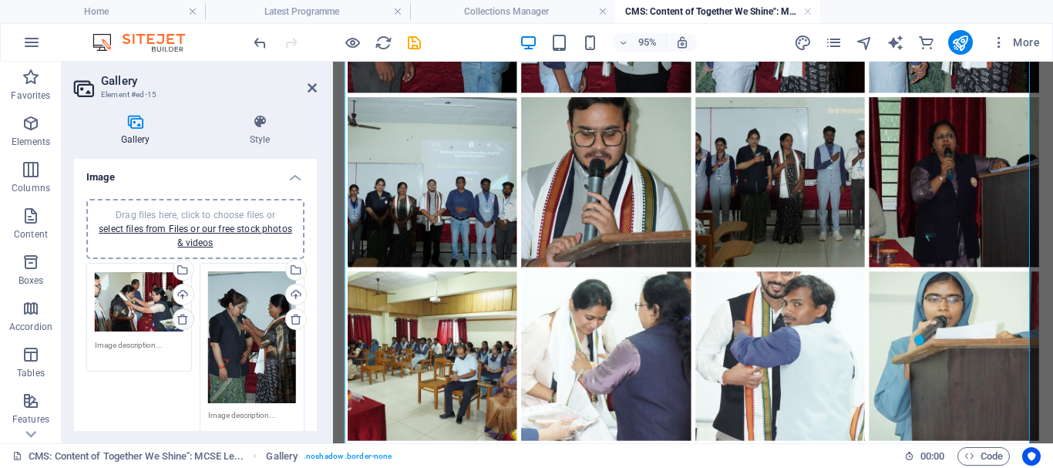
scroll to position [1543, 0]
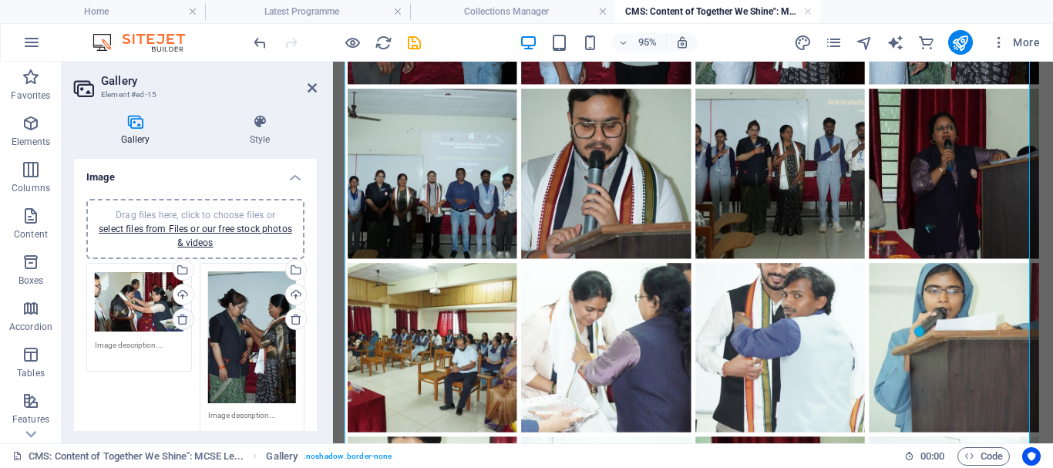
click at [181, 321] on icon at bounding box center [183, 319] width 12 height 12
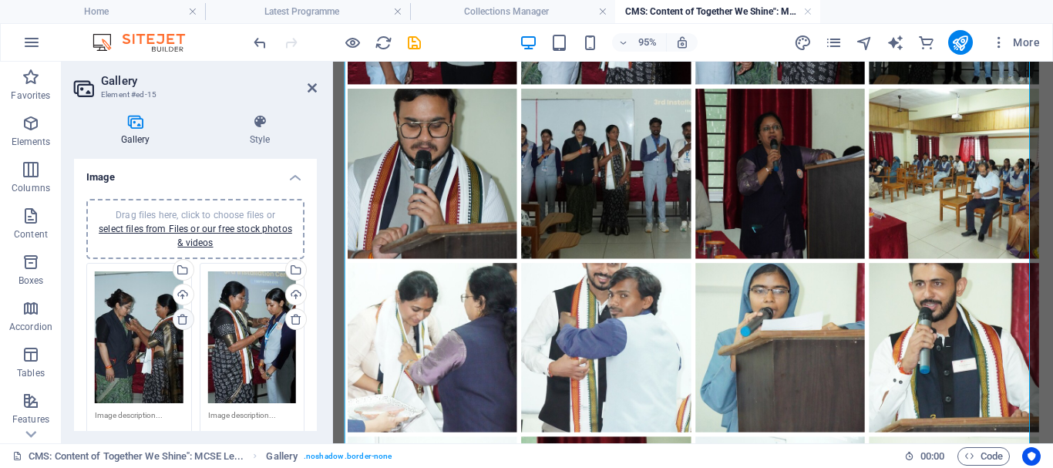
click at [181, 321] on icon at bounding box center [183, 319] width 12 height 12
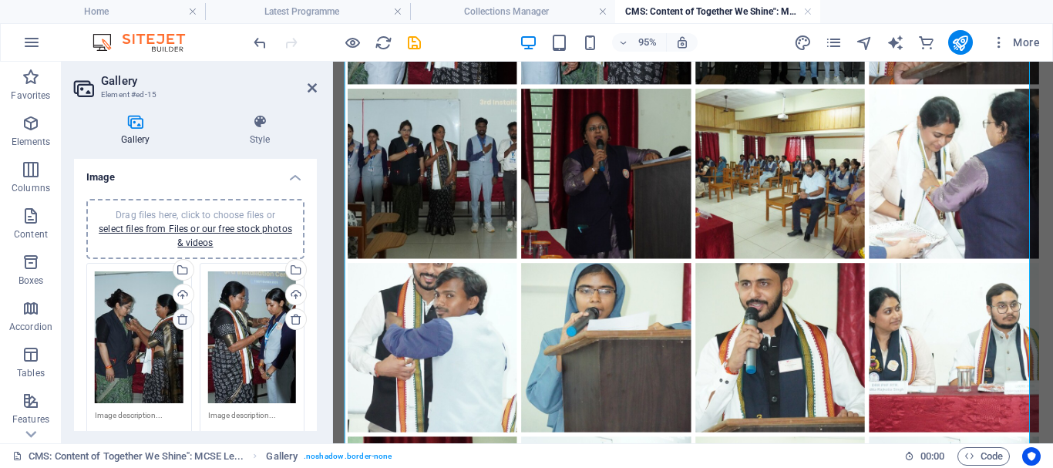
click at [181, 321] on icon at bounding box center [183, 319] width 12 height 12
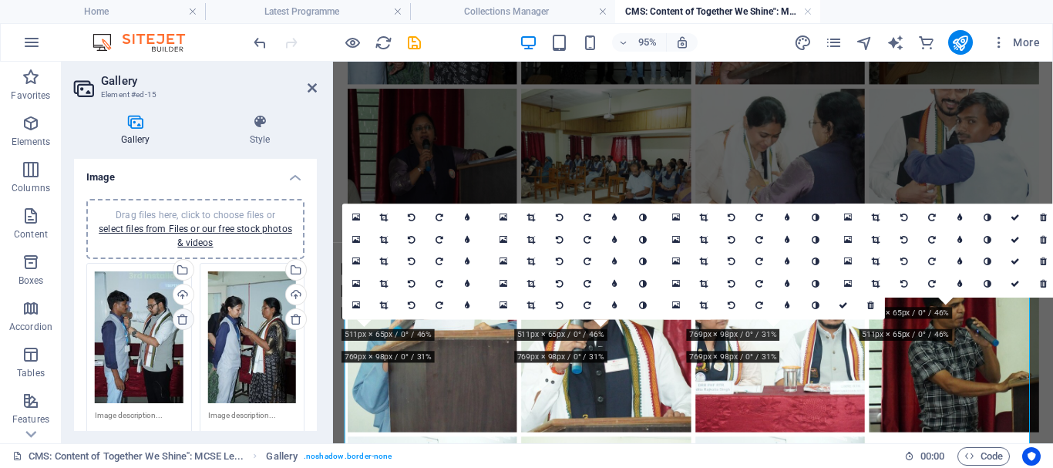
click at [181, 321] on icon at bounding box center [183, 319] width 12 height 12
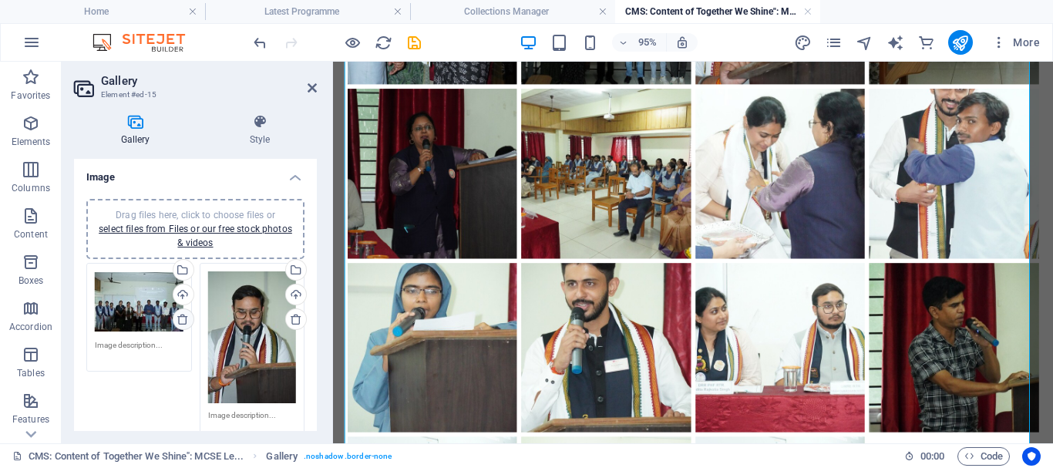
click at [181, 321] on icon at bounding box center [183, 319] width 12 height 12
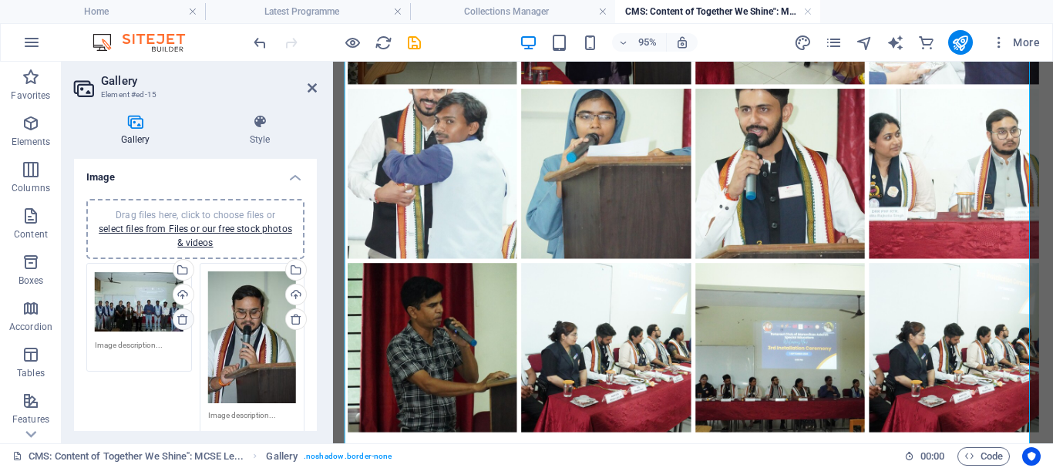
click at [181, 321] on icon at bounding box center [183, 319] width 12 height 12
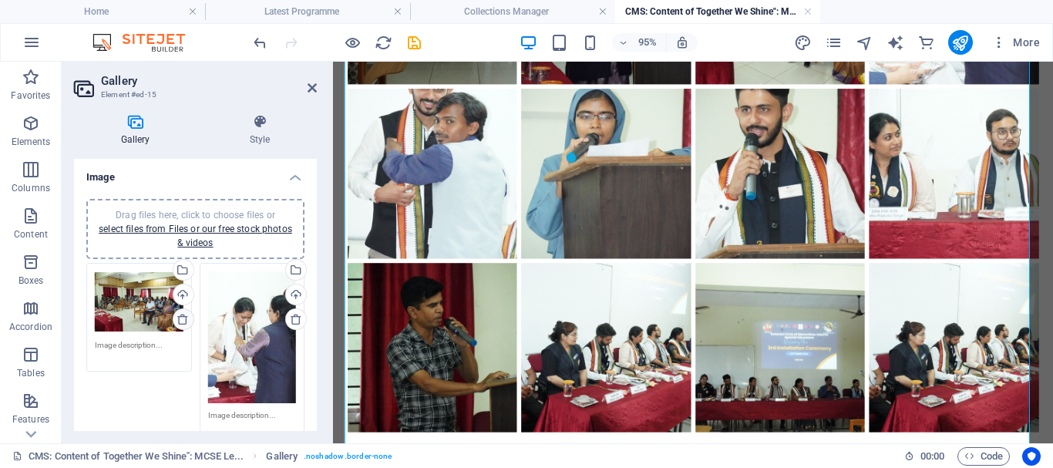
click at [181, 321] on icon at bounding box center [183, 319] width 12 height 12
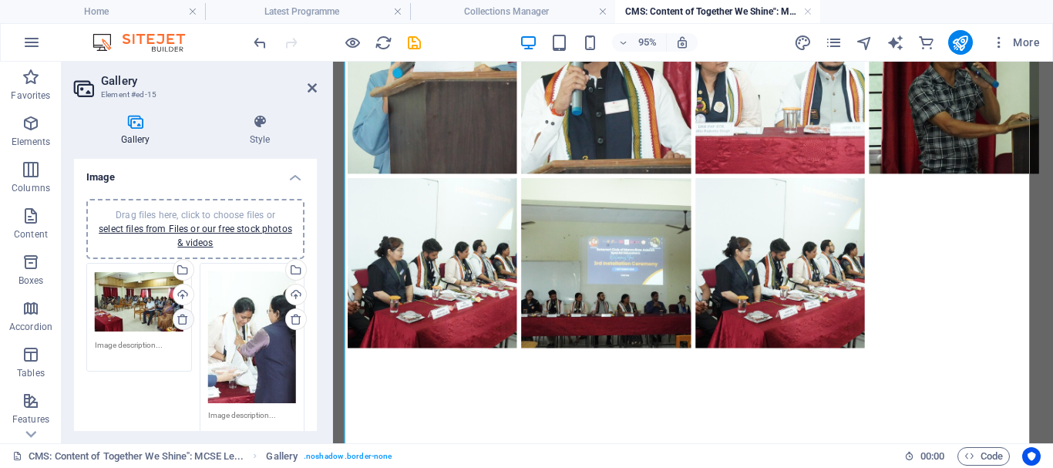
click at [181, 321] on icon at bounding box center [183, 319] width 12 height 12
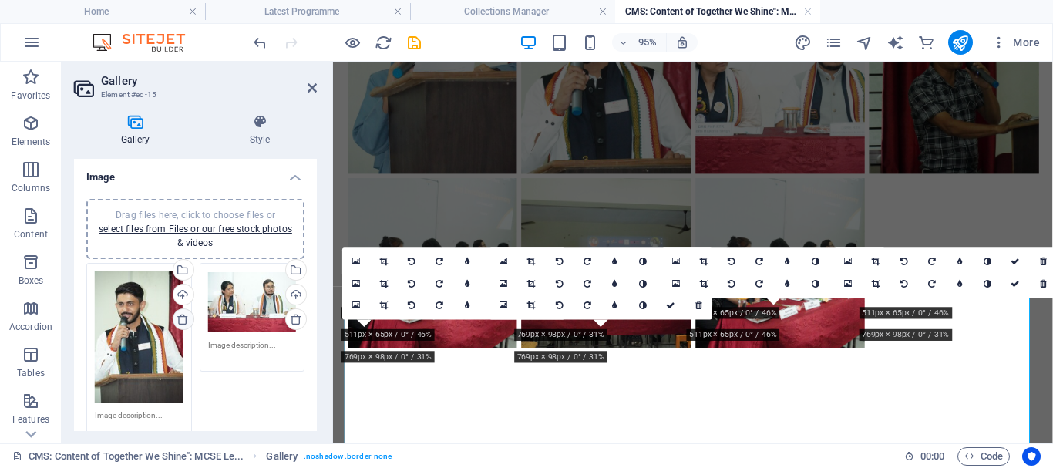
click at [181, 321] on icon at bounding box center [183, 319] width 12 height 12
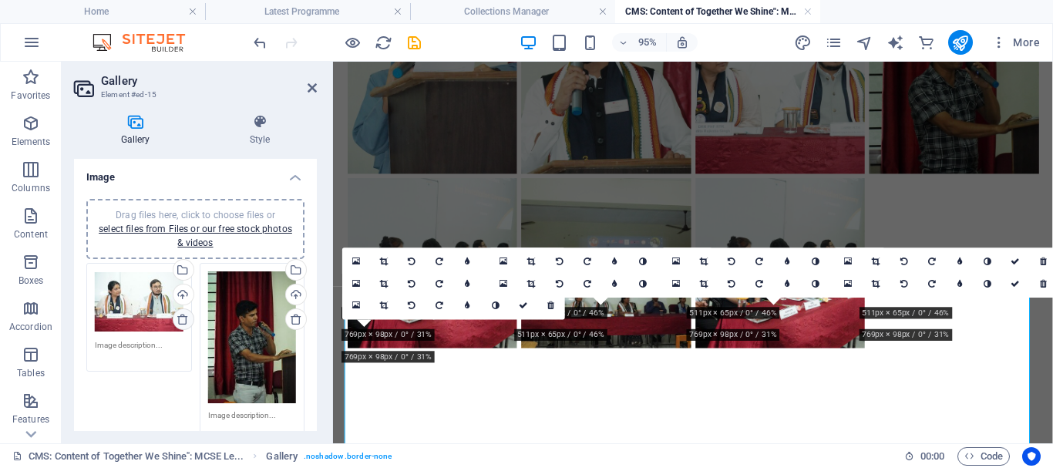
click at [181, 321] on icon at bounding box center [183, 319] width 12 height 12
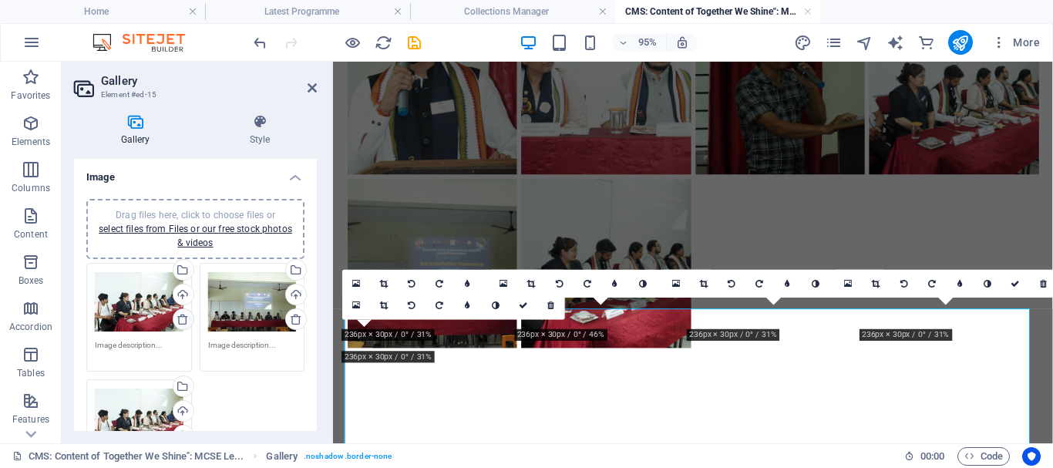
click at [181, 321] on icon at bounding box center [183, 319] width 12 height 12
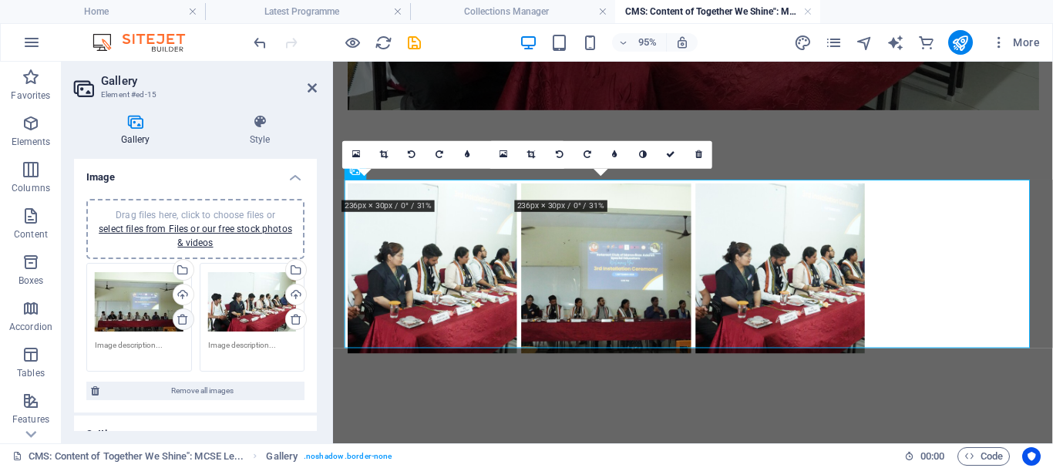
click at [181, 321] on icon at bounding box center [183, 319] width 12 height 12
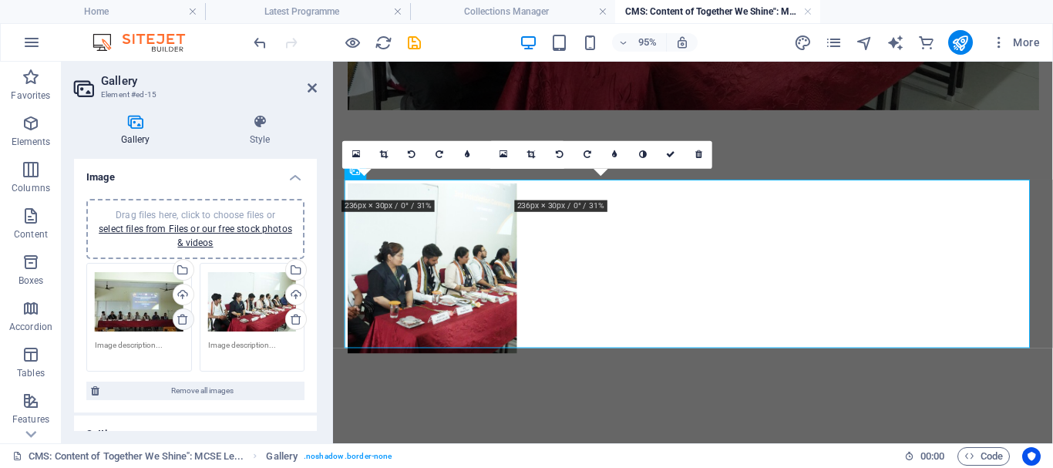
click at [181, 321] on icon at bounding box center [183, 319] width 12 height 12
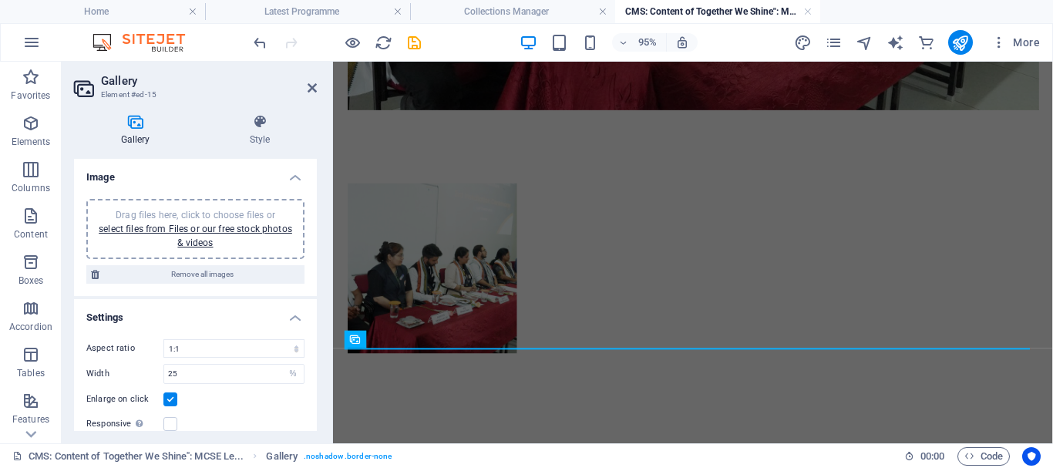
scroll to position [900, 0]
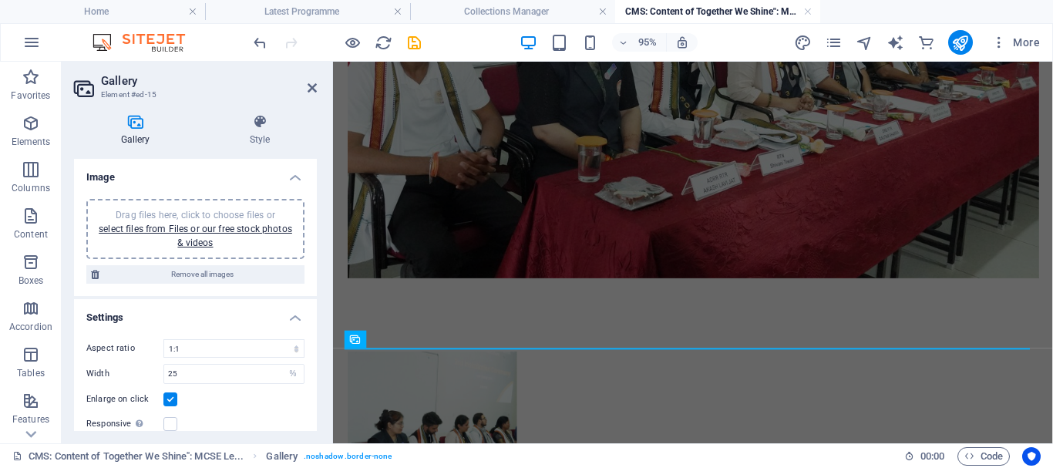
click at [181, 321] on h4 "Settings" at bounding box center [195, 313] width 243 height 28
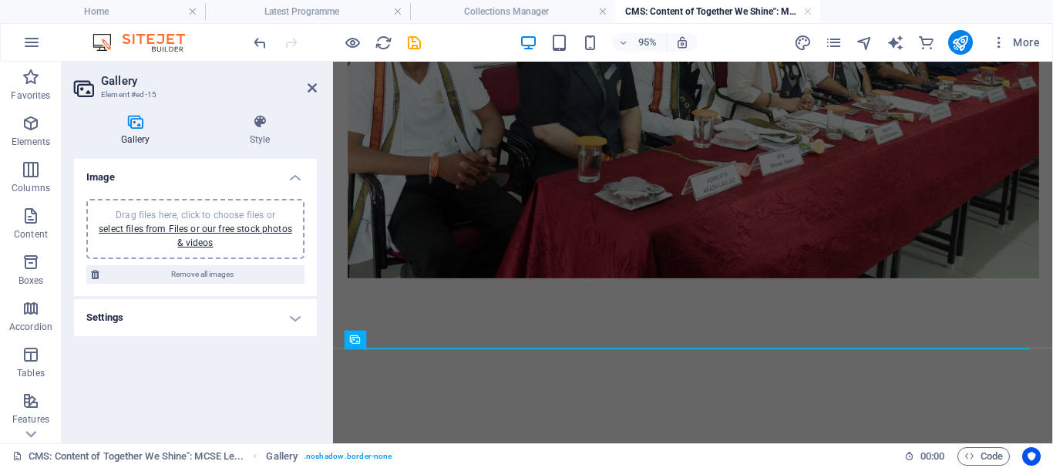
click at [181, 321] on h4 "Settings" at bounding box center [195, 317] width 243 height 37
click at [190, 234] on div "Drag files here, click to choose files or select files from Files or our free s…" at bounding box center [196, 229] width 200 height 42
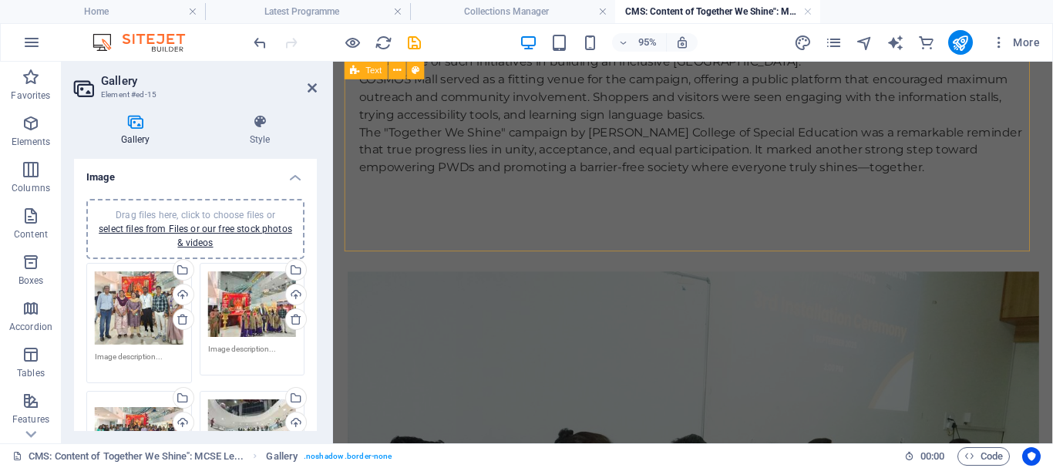
scroll to position [515, 0]
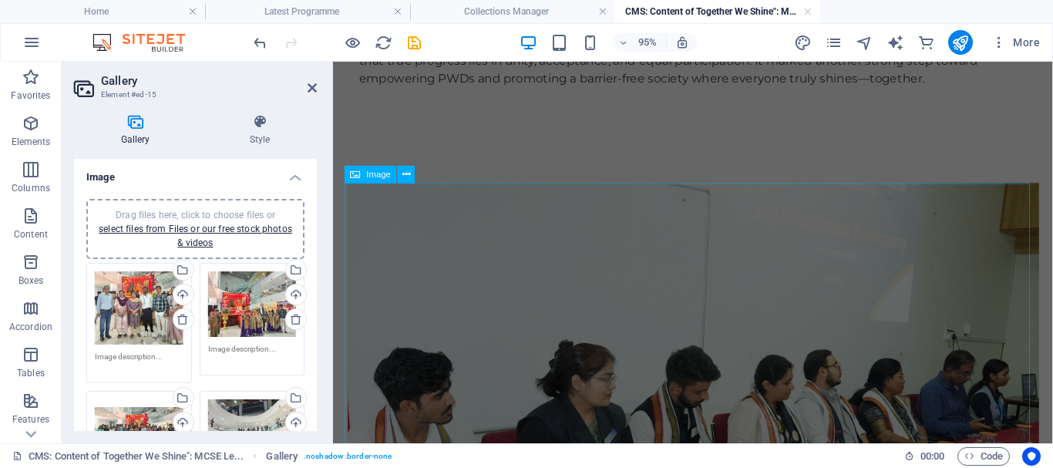
click at [481, 278] on figure at bounding box center [713, 432] width 728 height 485
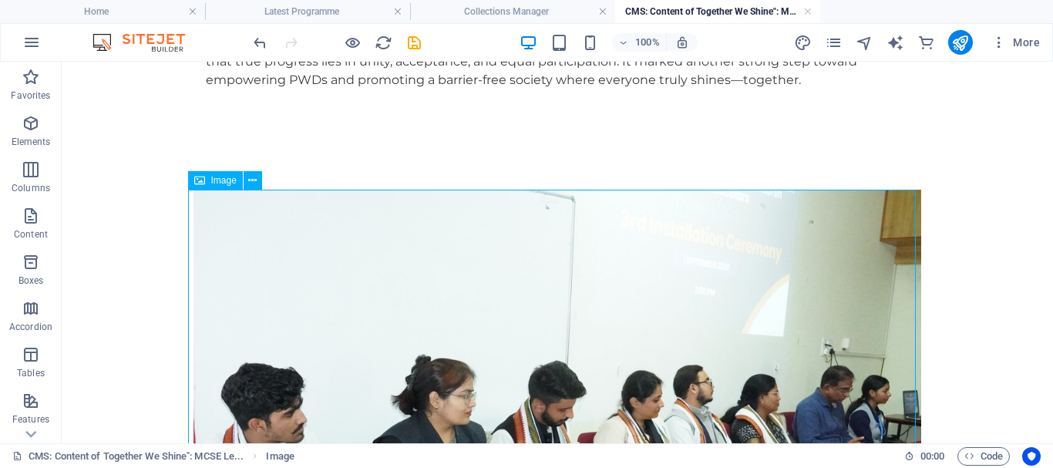
click at [227, 177] on span "Image" at bounding box center [223, 180] width 25 height 9
drag, startPoint x: 227, startPoint y: 177, endPoint x: 60, endPoint y: 114, distance: 178.9
click at [227, 177] on span "Image" at bounding box center [223, 180] width 25 height 9
select select "%"
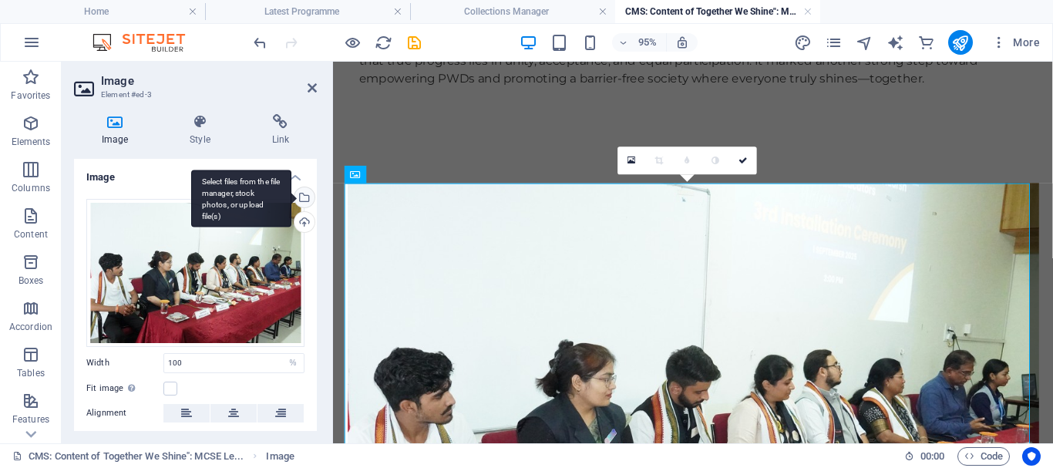
click at [291, 197] on div "Select files from the file manager, stock photos, or upload file(s)" at bounding box center [241, 199] width 100 height 58
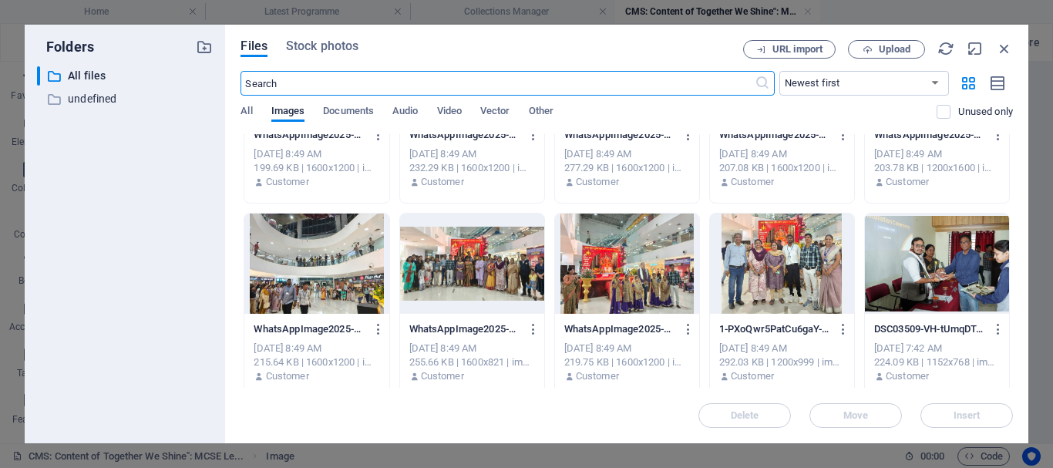
scroll to position [154, 0]
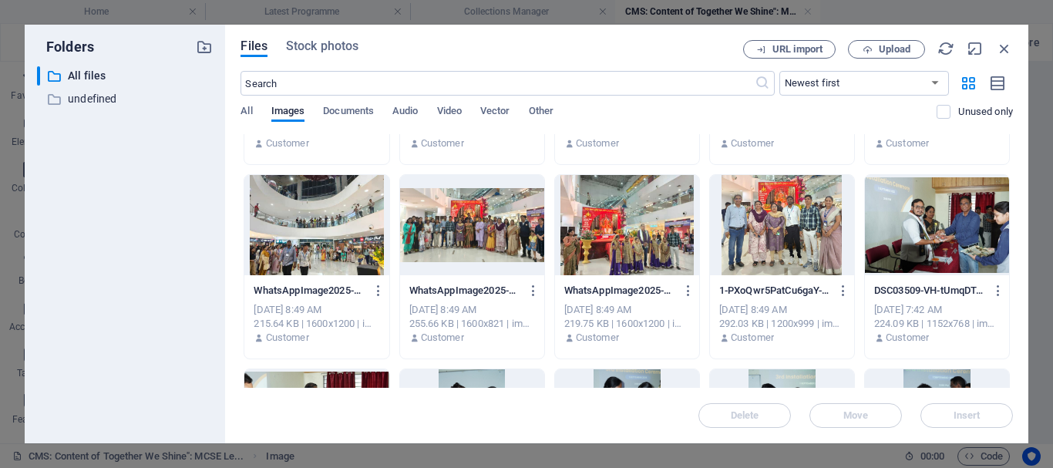
click at [439, 228] on div at bounding box center [472, 225] width 144 height 100
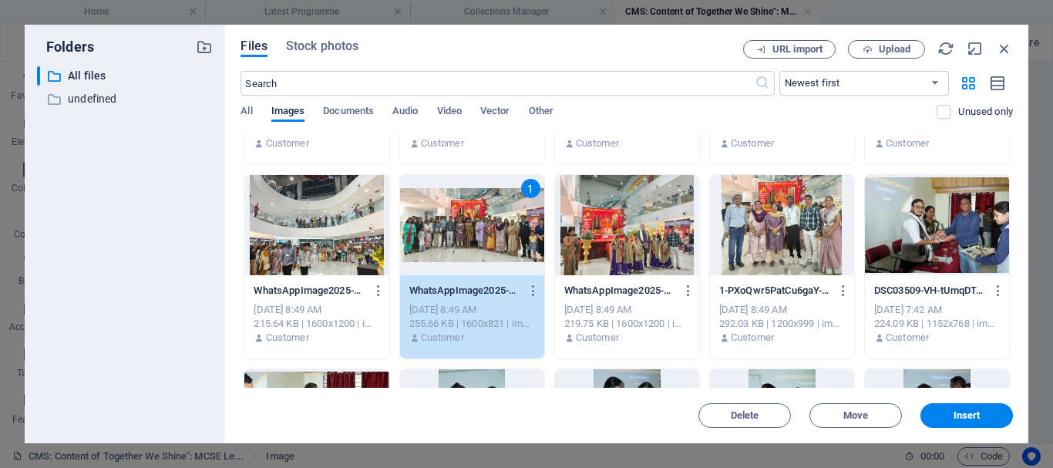
click at [439, 228] on div "1" at bounding box center [472, 225] width 144 height 100
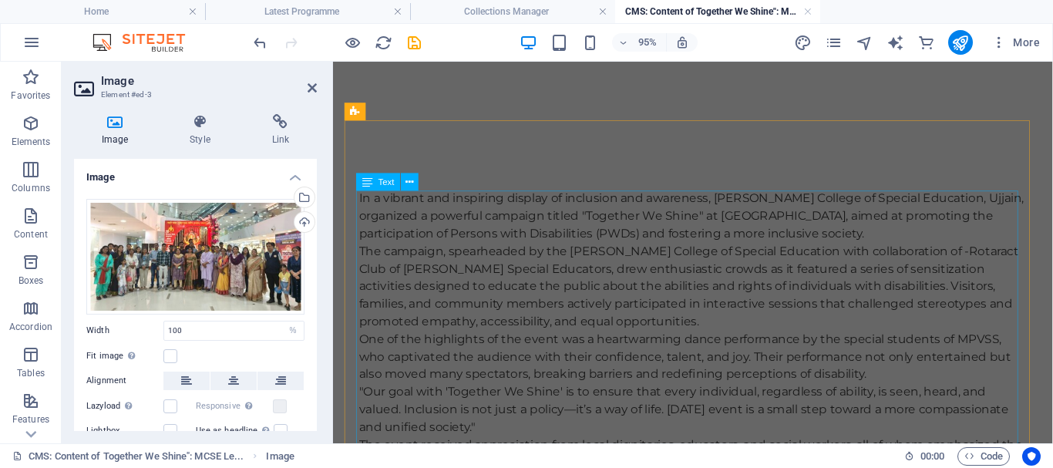
scroll to position [0, 0]
click at [416, 43] on icon "save" at bounding box center [415, 43] width 18 height 18
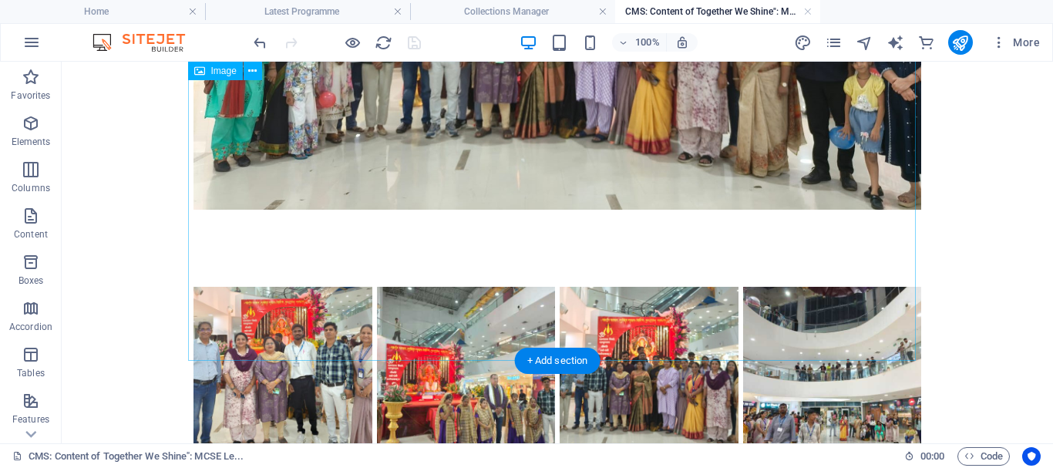
scroll to position [694, 0]
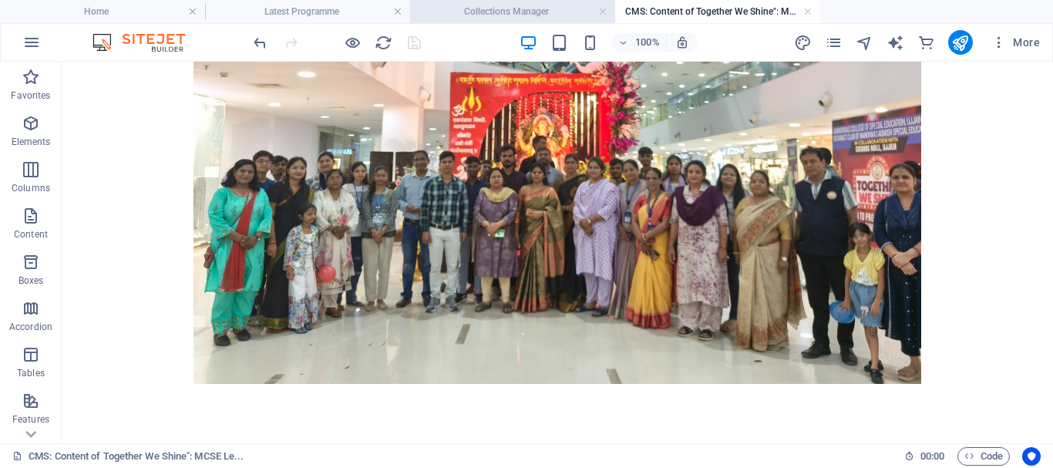
click at [490, 8] on h4 "Collections Manager" at bounding box center [512, 11] width 205 height 17
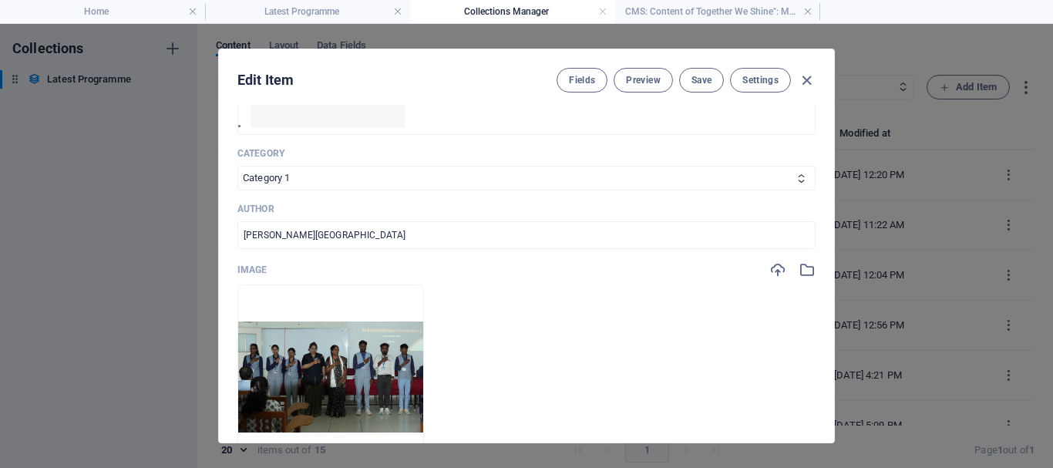
scroll to position [308, 0]
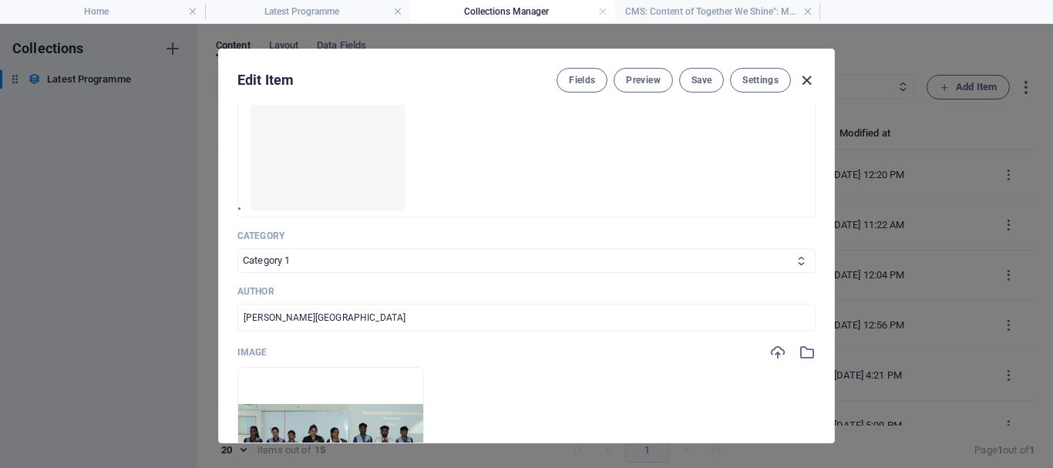
click at [808, 80] on icon "button" at bounding box center [807, 81] width 18 height 18
type input "together-we-shine-mcse-leads-awareness-campaign-for-inclusive-society-at-cosmos…"
type input "[DATE]"
type input "together-we-shine-mcse-leads-awareness-campaign-for-inclusive-society-at-cosmos…"
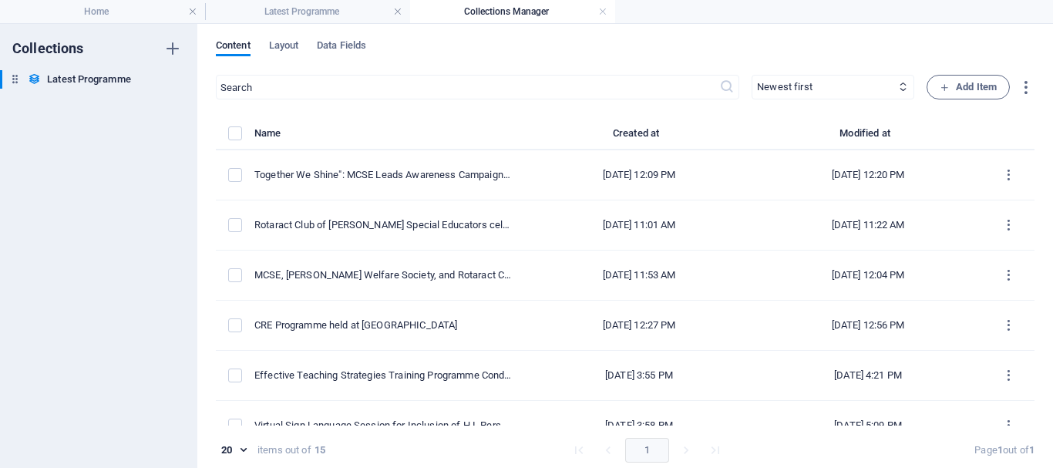
click at [500, 9] on h4 "Collections Manager" at bounding box center [512, 11] width 205 height 17
click at [496, 12] on h4 "Collections Manager" at bounding box center [512, 11] width 205 height 17
click at [257, 12] on h4 "Latest Programme" at bounding box center [307, 11] width 205 height 17
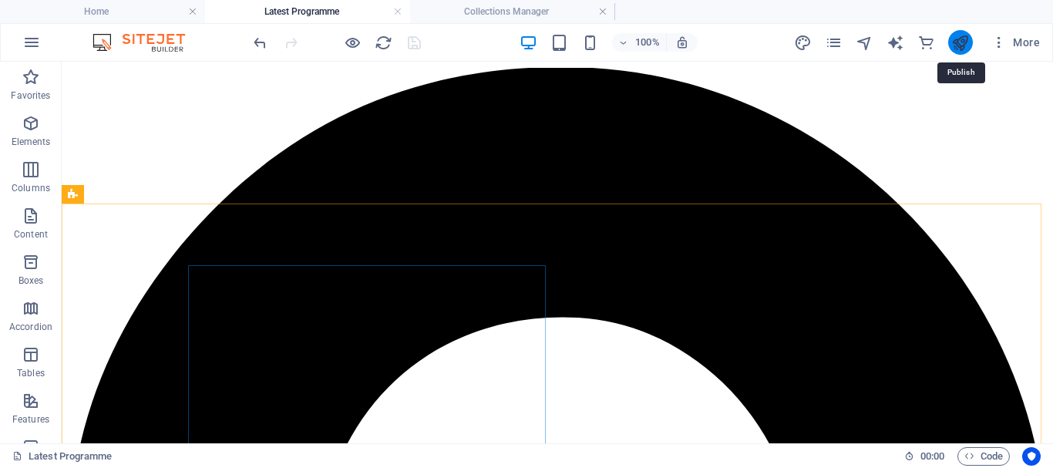
click at [959, 35] on icon "publish" at bounding box center [961, 43] width 18 height 18
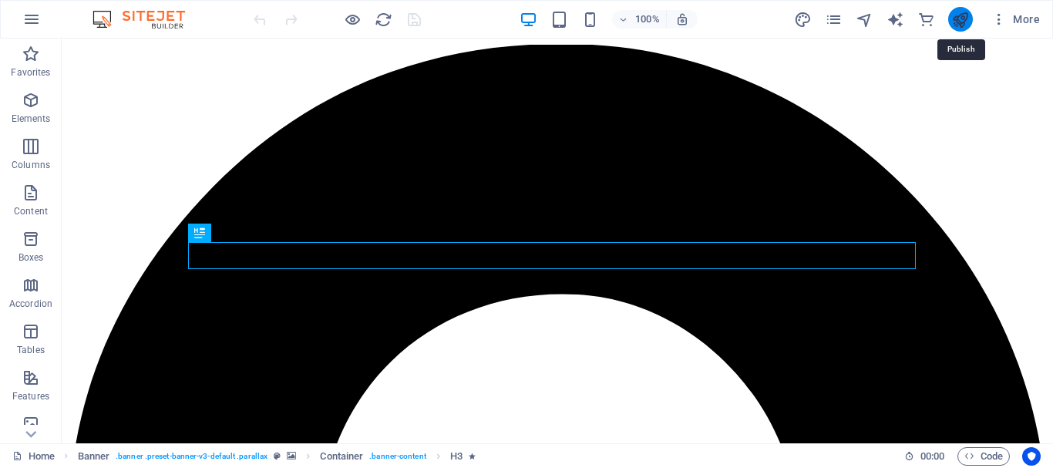
click at [960, 22] on icon "publish" at bounding box center [961, 20] width 18 height 18
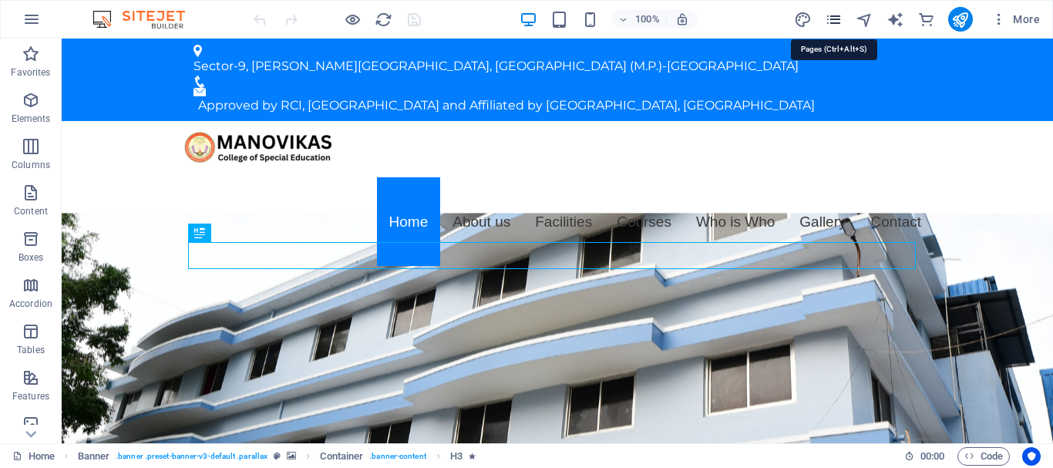
click at [834, 19] on icon "pages" at bounding box center [834, 20] width 18 height 18
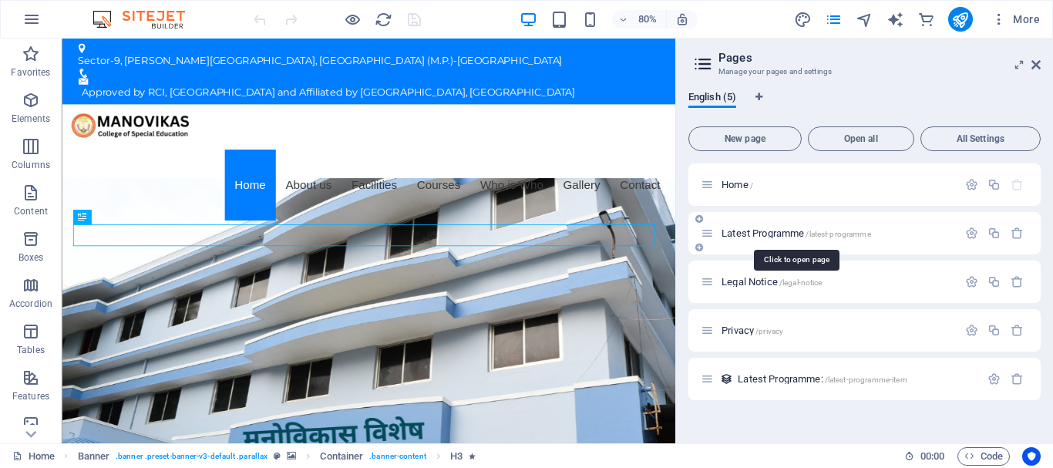
drag, startPoint x: 767, startPoint y: 232, endPoint x: 996, endPoint y: 233, distance: 229.8
click at [766, 232] on span "Latest Programme /latest-programme" at bounding box center [797, 233] width 150 height 12
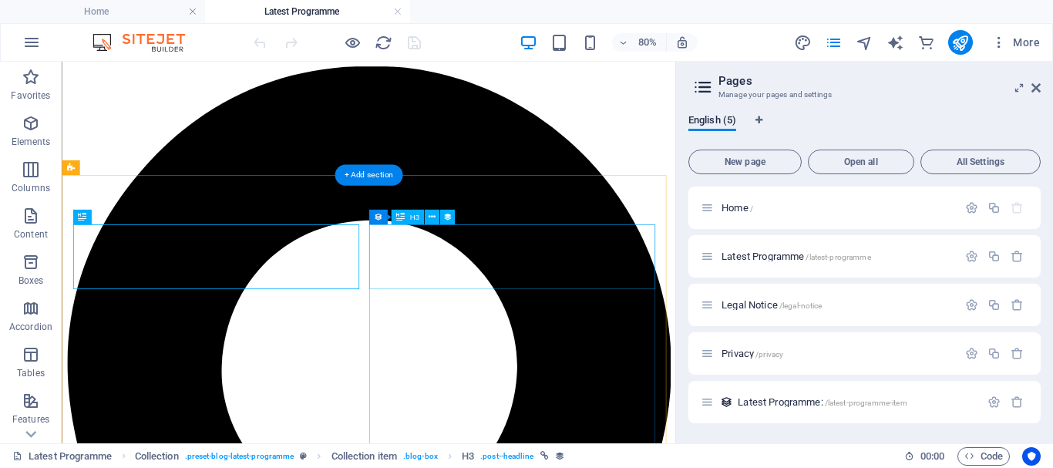
drag, startPoint x: 575, startPoint y: 291, endPoint x: 960, endPoint y: 312, distance: 386.1
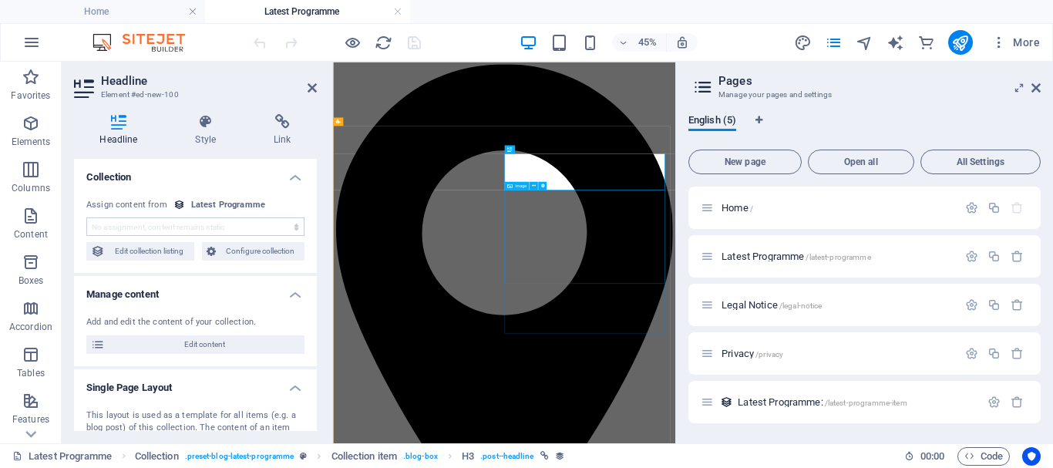
select select "name"
click at [191, 342] on span "Edit content" at bounding box center [205, 344] width 190 height 19
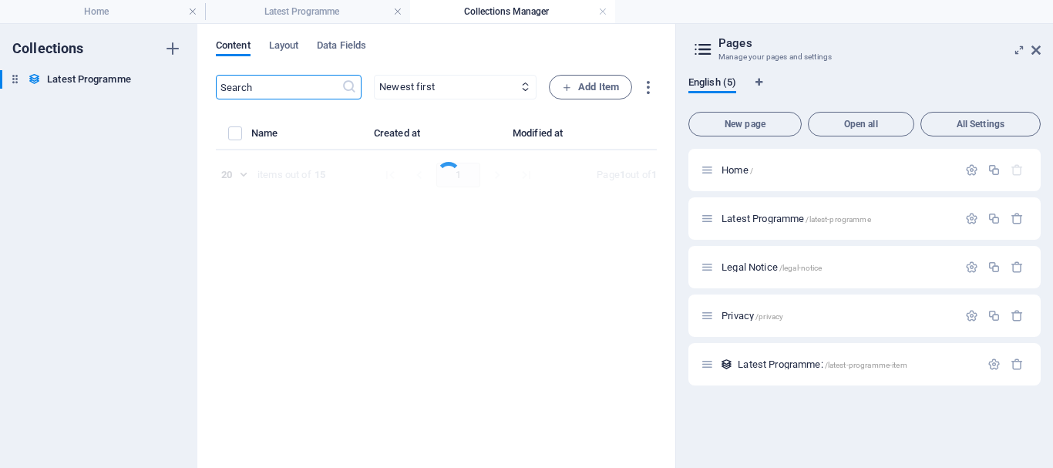
select select "Category 1"
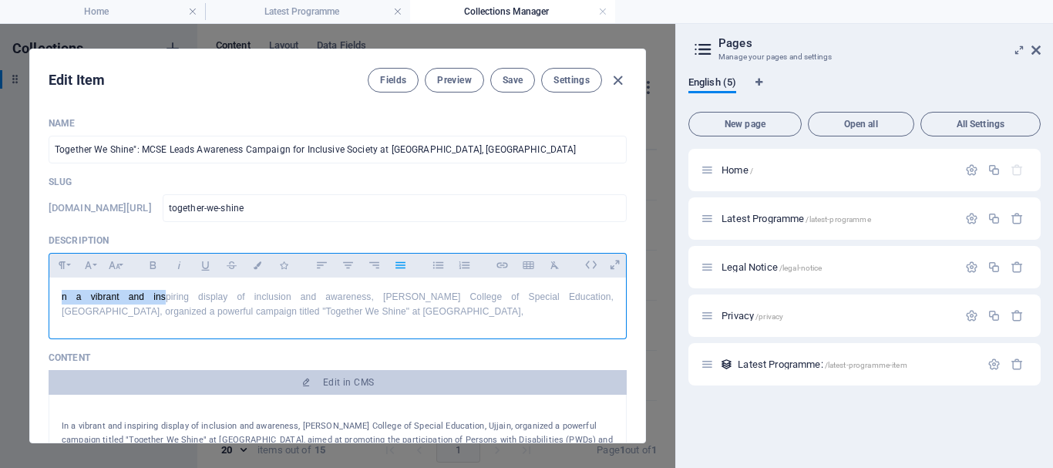
drag, startPoint x: 137, startPoint y: 300, endPoint x: 13, endPoint y: 297, distance: 124.2
click at [13, 297] on div "Edit Item Fields Preview Save Settings Name Together We Shine": MCSE Leads Awar…" at bounding box center [338, 246] width 676 height 444
click at [89, 297] on p "n a vibrant and inspiring display of inclusion and awareness, [PERSON_NAME] Col…" at bounding box center [338, 304] width 552 height 29
click at [185, 305] on p "n a vibrant and inspiring display of inclusion and awareness, [PERSON_NAME] Col…" at bounding box center [338, 304] width 552 height 29
click at [64, 295] on p "In a vibrant and inspiring display of inclusion and awareness, Manovikas Colleg…" at bounding box center [338, 304] width 552 height 29
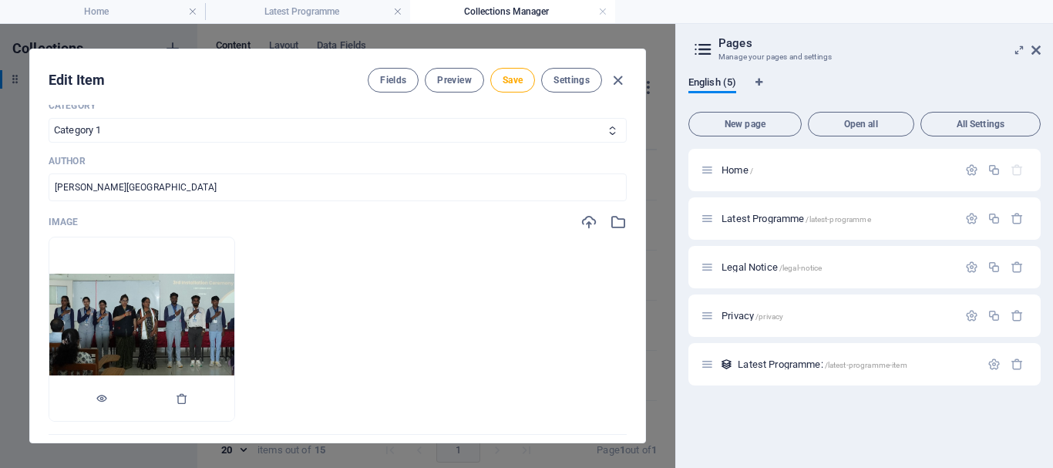
scroll to position [463, 0]
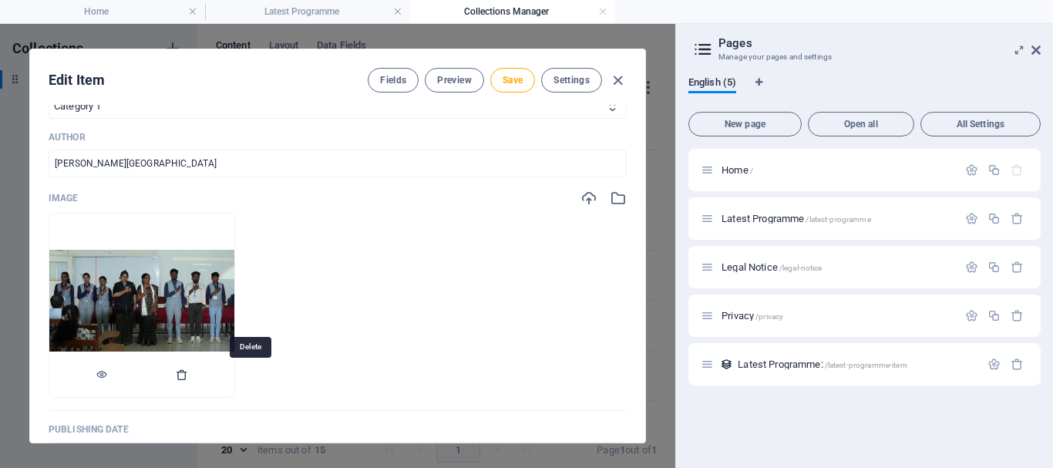
click at [188, 372] on icon "button" at bounding box center [182, 375] width 12 height 12
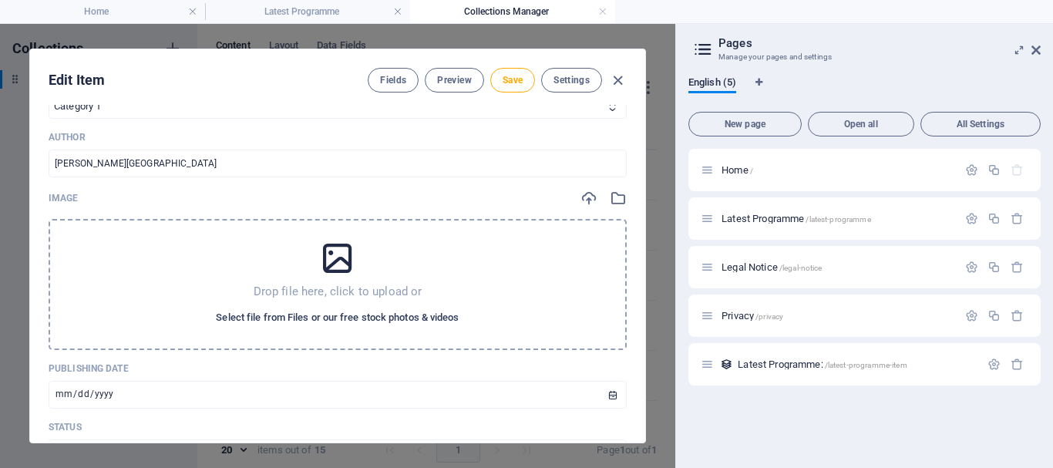
click at [314, 314] on span "Select file from Files or our free stock photos & videos" at bounding box center [337, 317] width 243 height 19
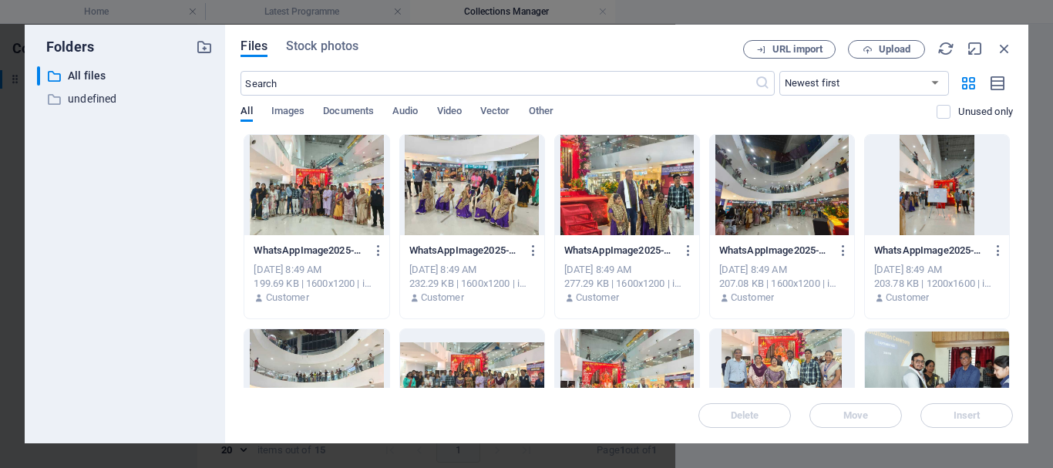
click at [325, 207] on div at bounding box center [316, 185] width 144 height 100
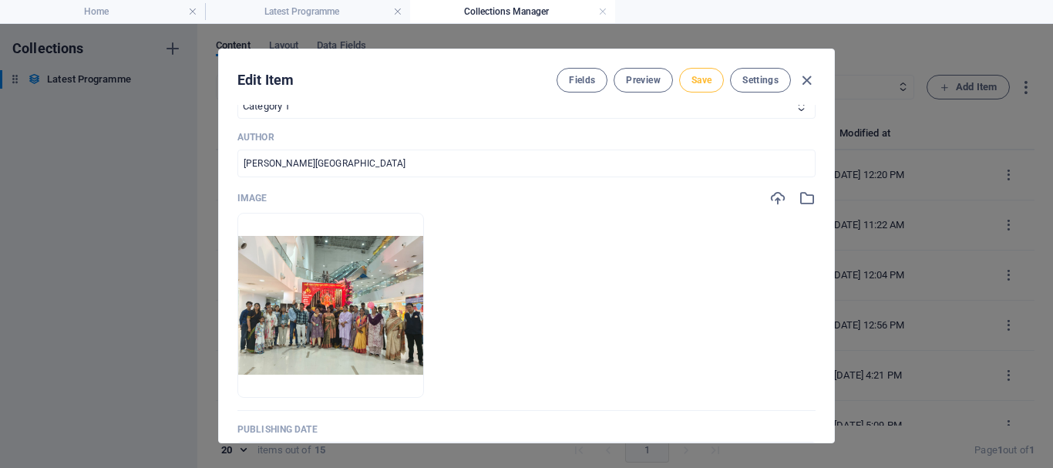
click at [696, 79] on span "Save" at bounding box center [702, 80] width 20 height 12
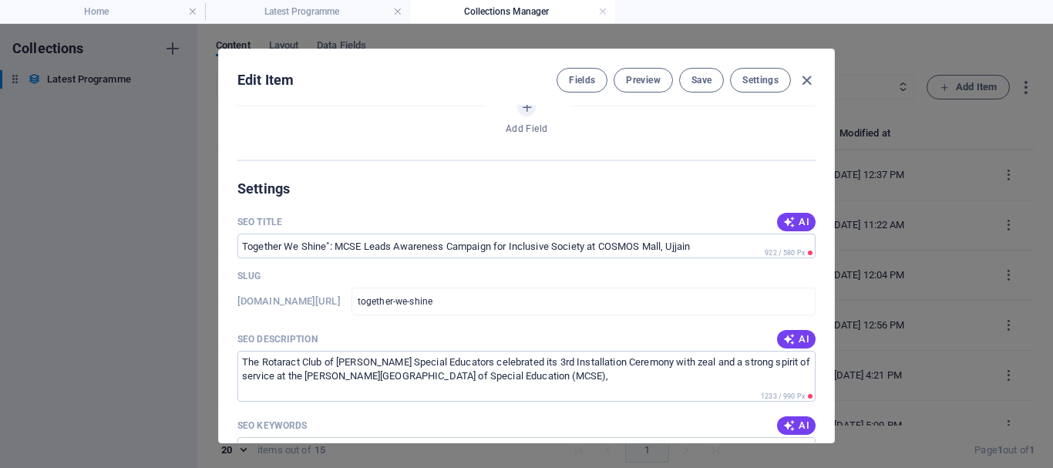
scroll to position [925, 0]
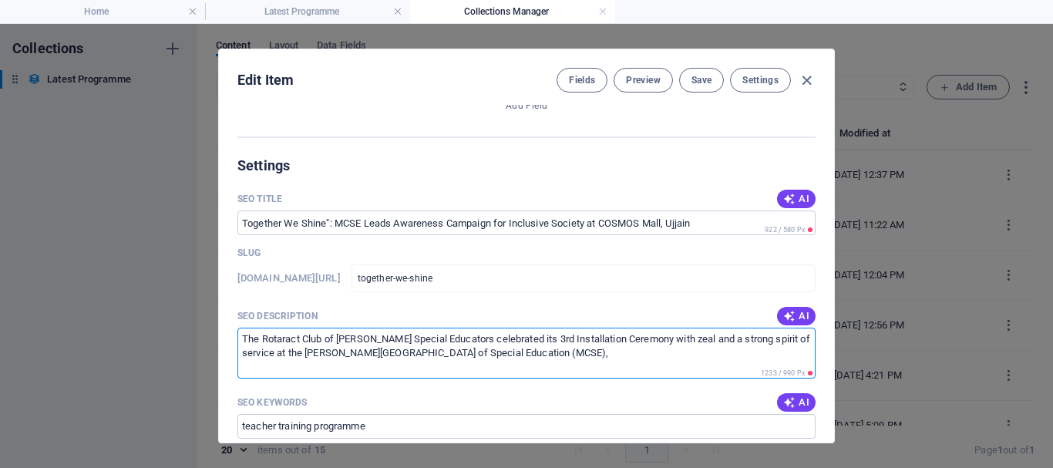
drag, startPoint x: 575, startPoint y: 356, endPoint x: 228, endPoint y: 341, distance: 347.4
click at [228, 341] on div "Name Together We Shine": MCSE Leads Awareness Campaign for Inclusive Society at…" at bounding box center [526, 274] width 615 height 338
paste textarea "In a vibrant and inspiring display of inclusion and awareness, Manovikas Colleg…"
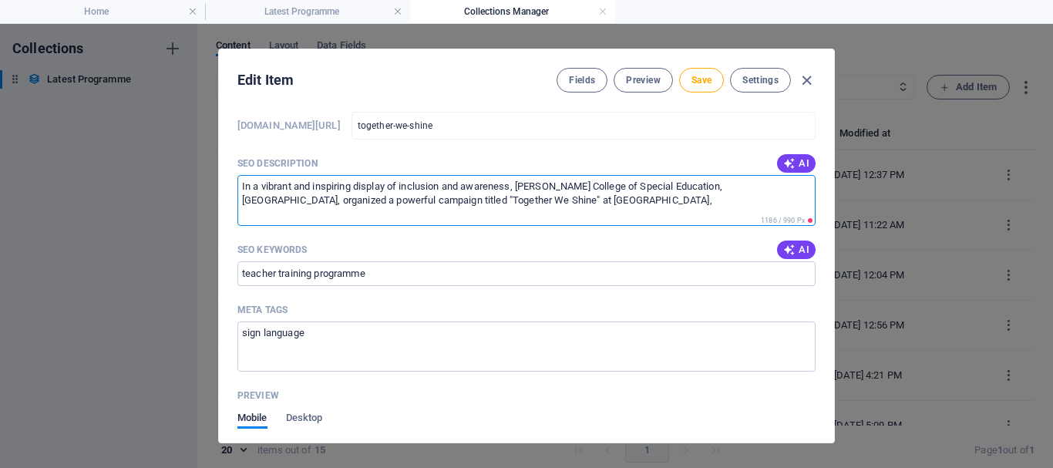
scroll to position [1080, 0]
type textarea "In a vibrant and inspiring display of inclusion and awareness, Manovikas Colleg…"
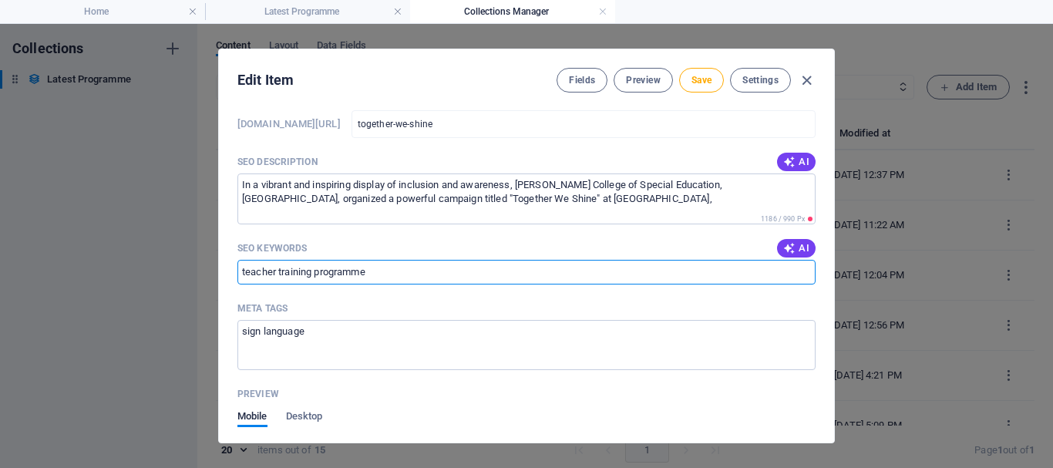
drag, startPoint x: 386, startPoint y: 271, endPoint x: 218, endPoint y: 279, distance: 167.6
click at [219, 279] on div "Name Together We Shine": MCSE Leads Awareness Campaign for Inclusive Society at…" at bounding box center [526, 274] width 615 height 338
type input "cosmos mall ujjain"
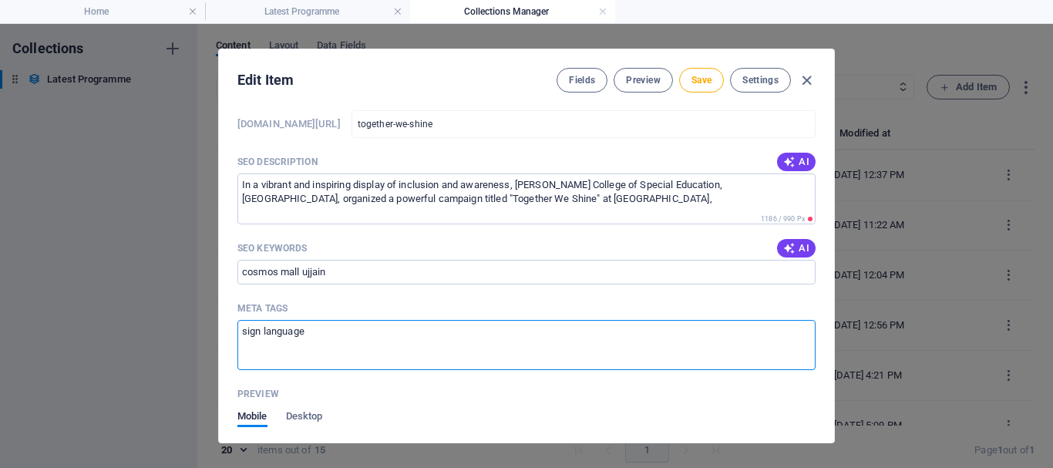
drag, startPoint x: 336, startPoint y: 342, endPoint x: 200, endPoint y: 343, distance: 135.7
click at [200, 343] on div "Edit Item Fields Preview Save Settings Name Together We Shine": MCSE Leads Awar…" at bounding box center [526, 246] width 1053 height 444
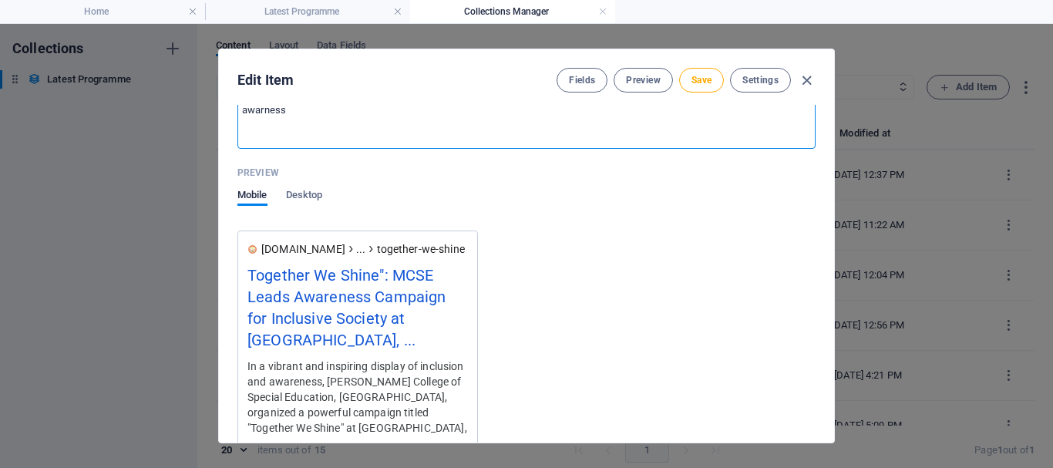
scroll to position [1311, 0]
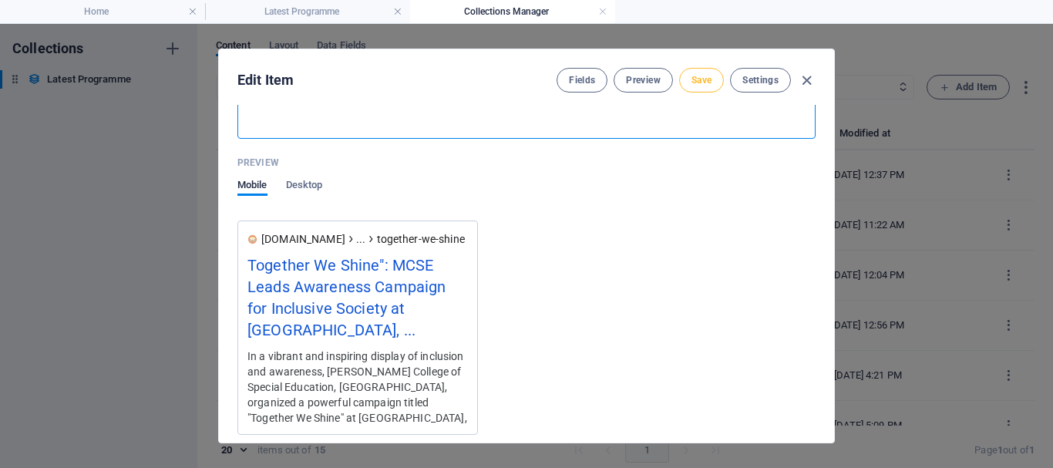
type textarea "awarness"
click at [694, 84] on span "Save" at bounding box center [702, 80] width 20 height 12
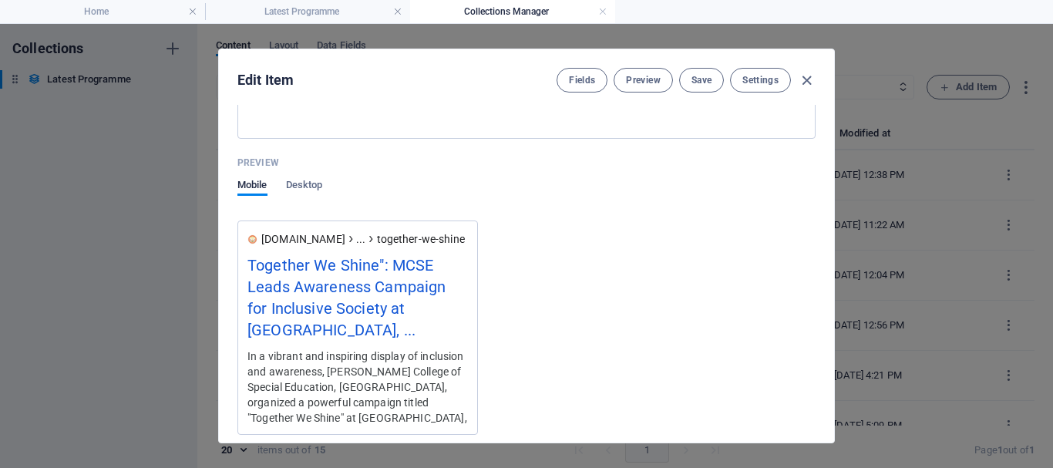
scroll to position [1630, 0]
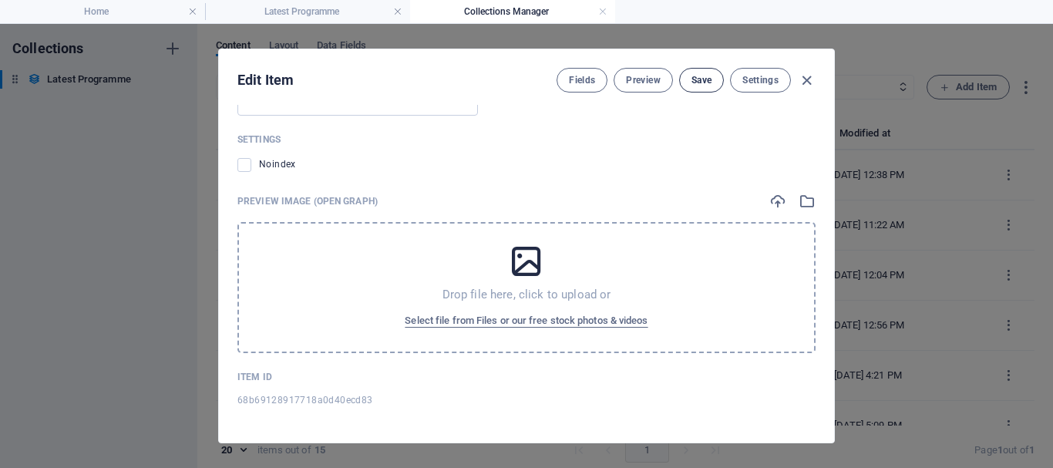
click at [707, 81] on span "Save" at bounding box center [702, 80] width 20 height 12
click at [344, 9] on h4 "Latest Programme" at bounding box center [307, 11] width 205 height 17
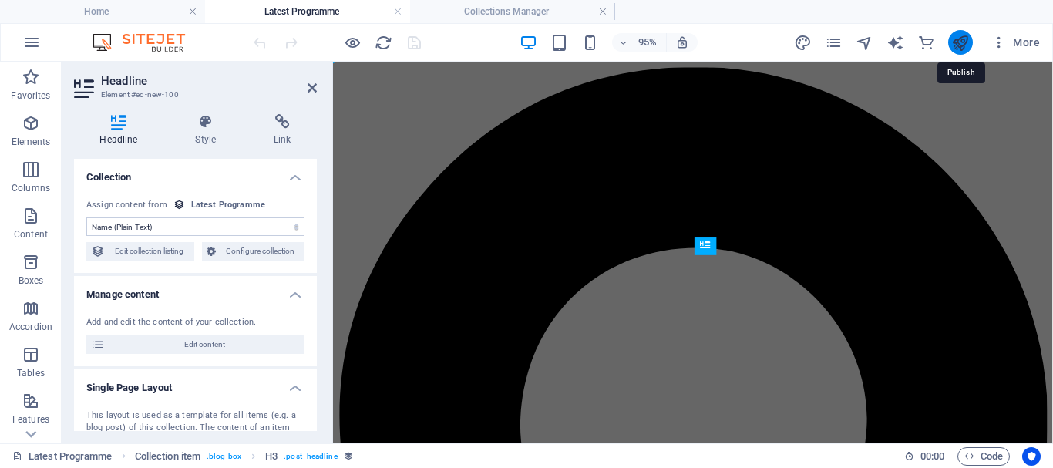
click at [965, 40] on icon "publish" at bounding box center [961, 43] width 18 height 18
